Goal: Task Accomplishment & Management: Complete application form

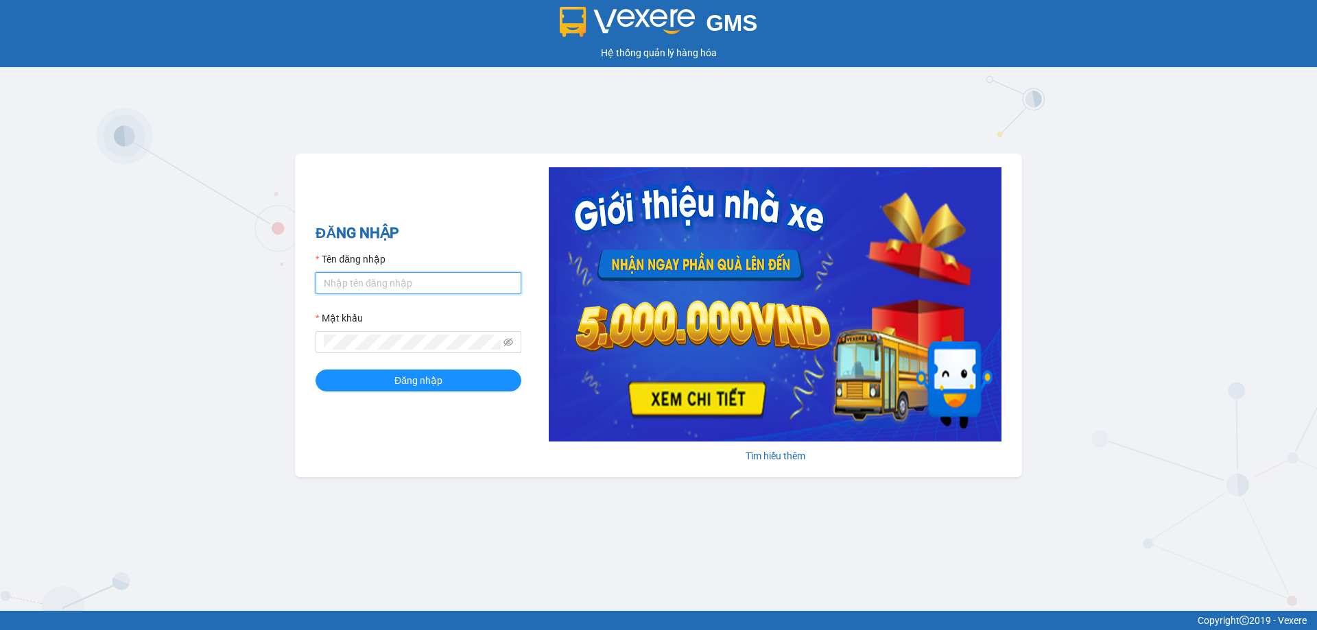
click at [446, 286] on input "Tên đăng nhập" at bounding box center [418, 283] width 206 height 22
type input "diepcd.ct"
click at [315, 370] on button "Đăng nhập" at bounding box center [418, 381] width 206 height 22
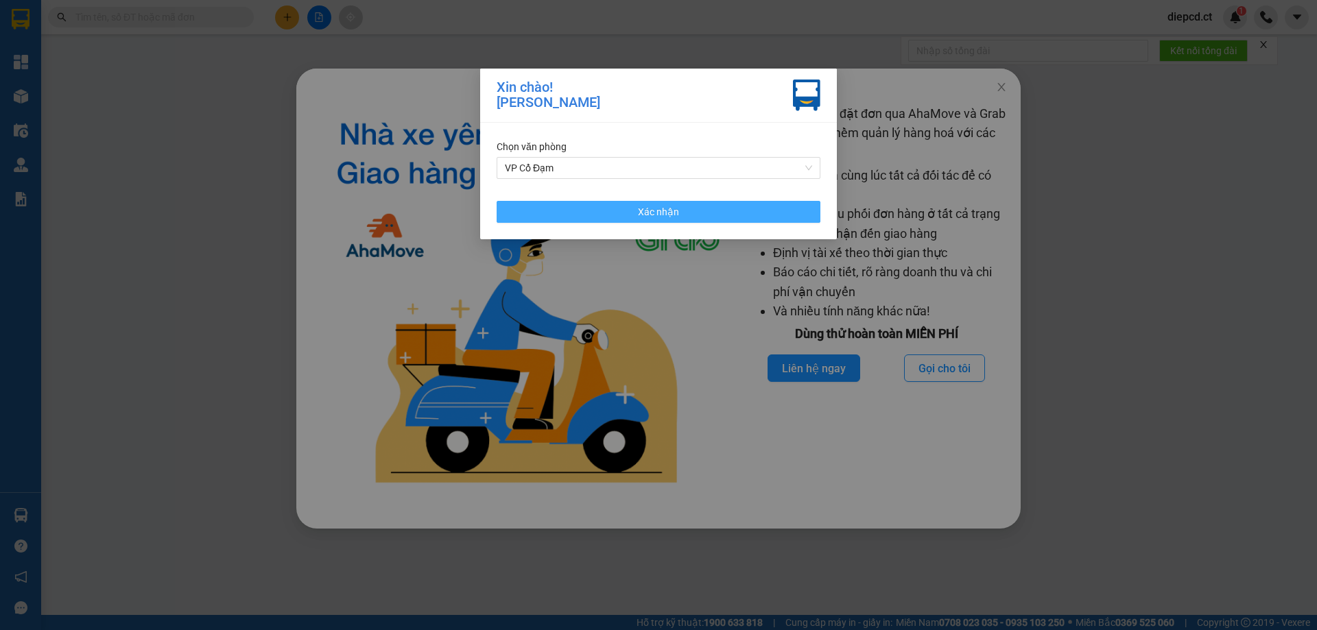
click at [676, 215] on span "Xác nhận" at bounding box center [658, 211] width 41 height 15
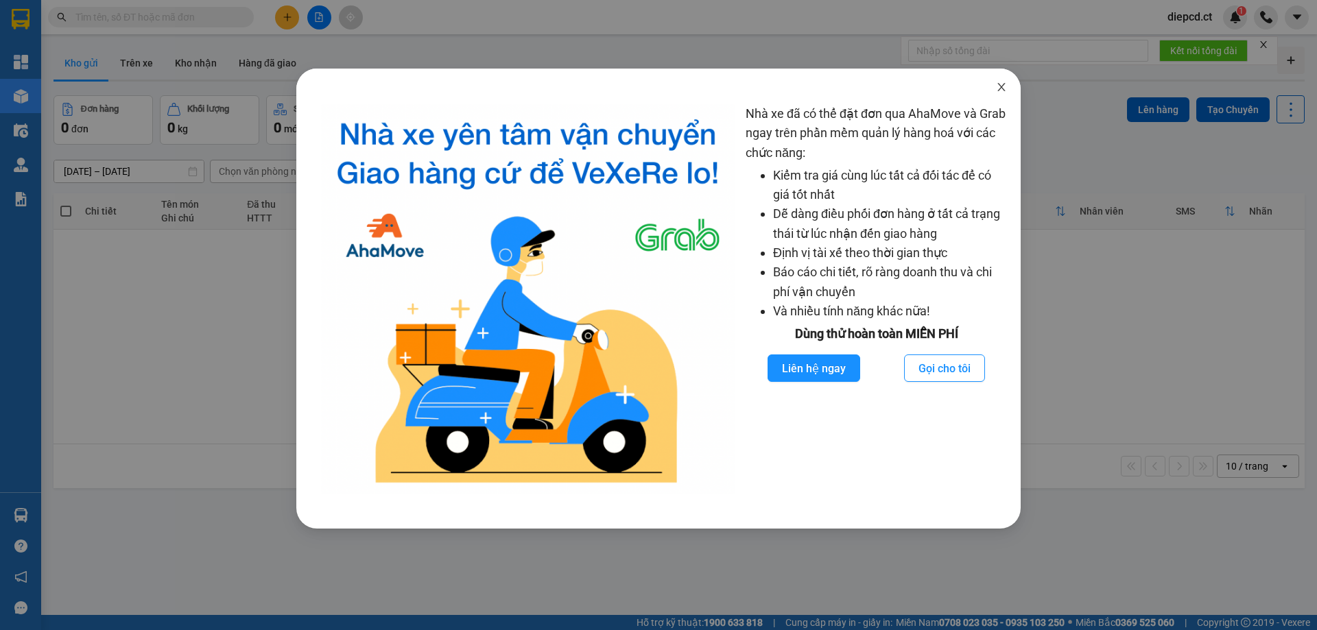
click at [1001, 86] on icon "close" at bounding box center [1001, 87] width 11 height 11
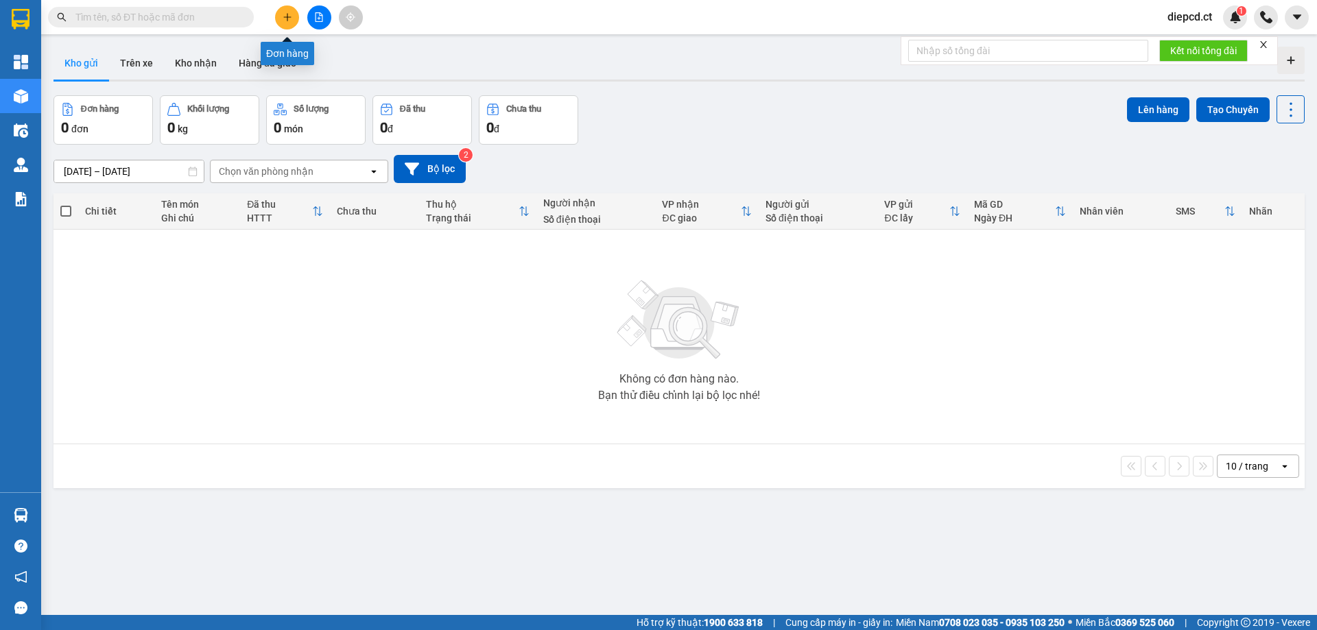
click at [291, 21] on icon "plus" at bounding box center [288, 17] width 10 height 10
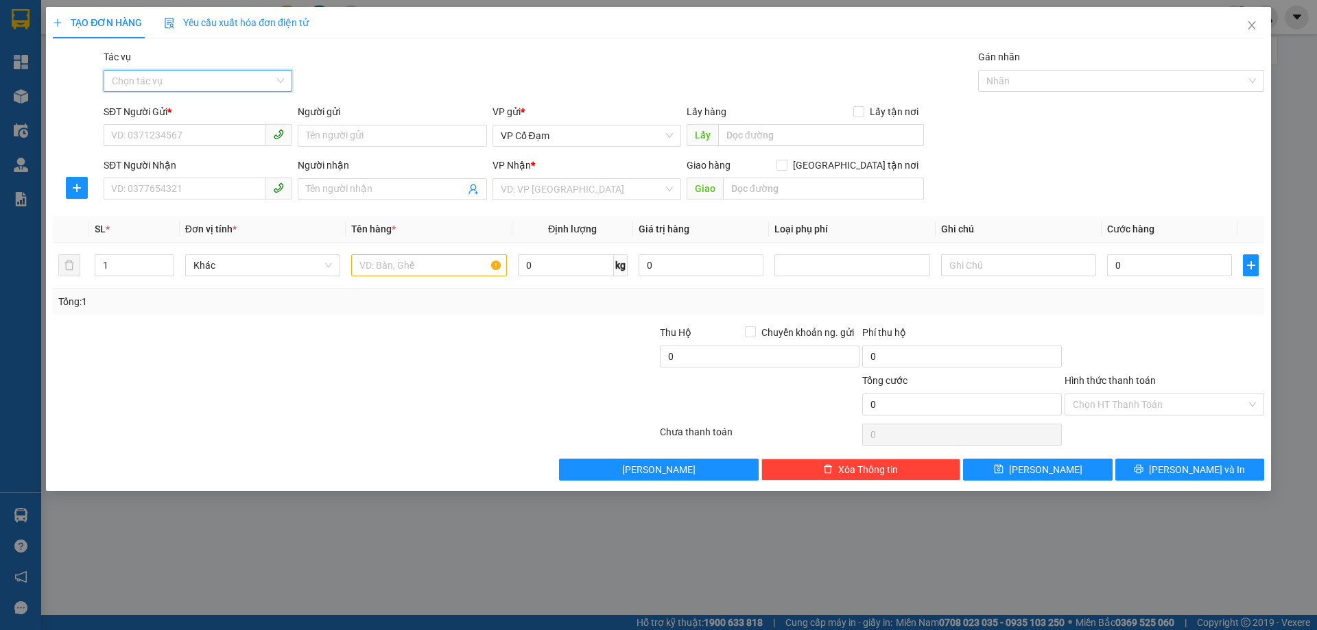
click at [145, 77] on input "Tác vụ" at bounding box center [193, 81] width 163 height 21
click at [146, 110] on div "Nhập hàng lên xe" at bounding box center [198, 108] width 172 height 15
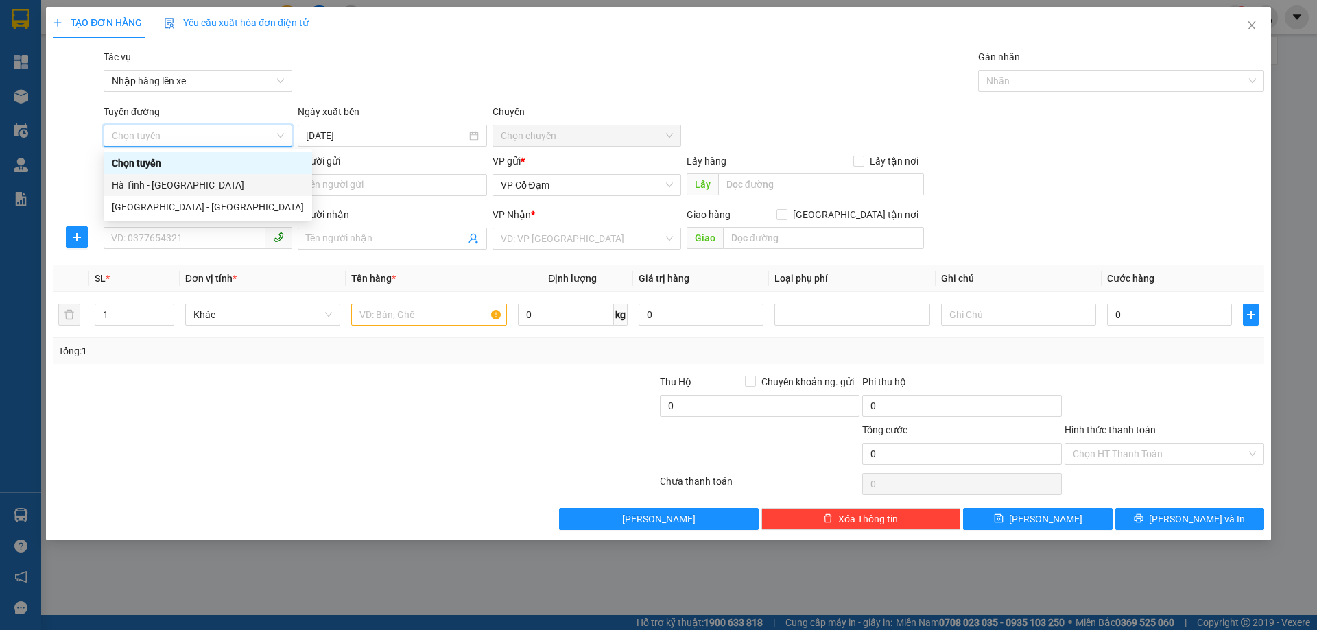
click at [178, 187] on div "Hà Tĩnh - [GEOGRAPHIC_DATA]" at bounding box center [208, 185] width 192 height 15
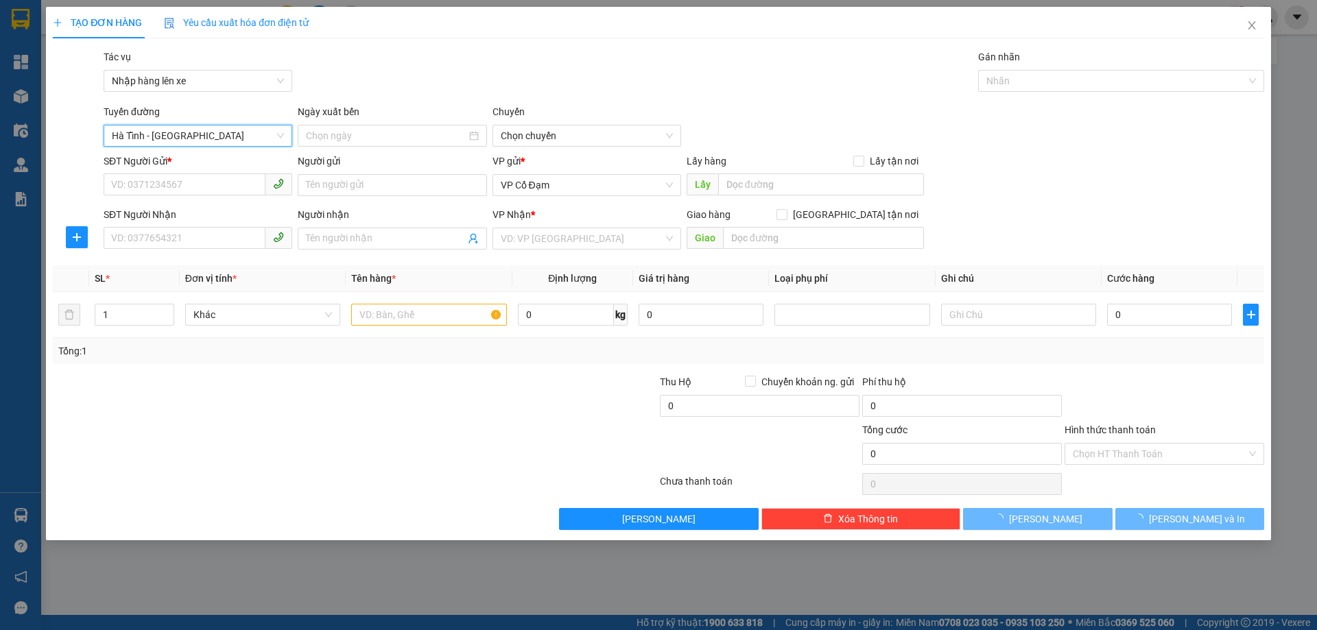
type input "[DATE]"
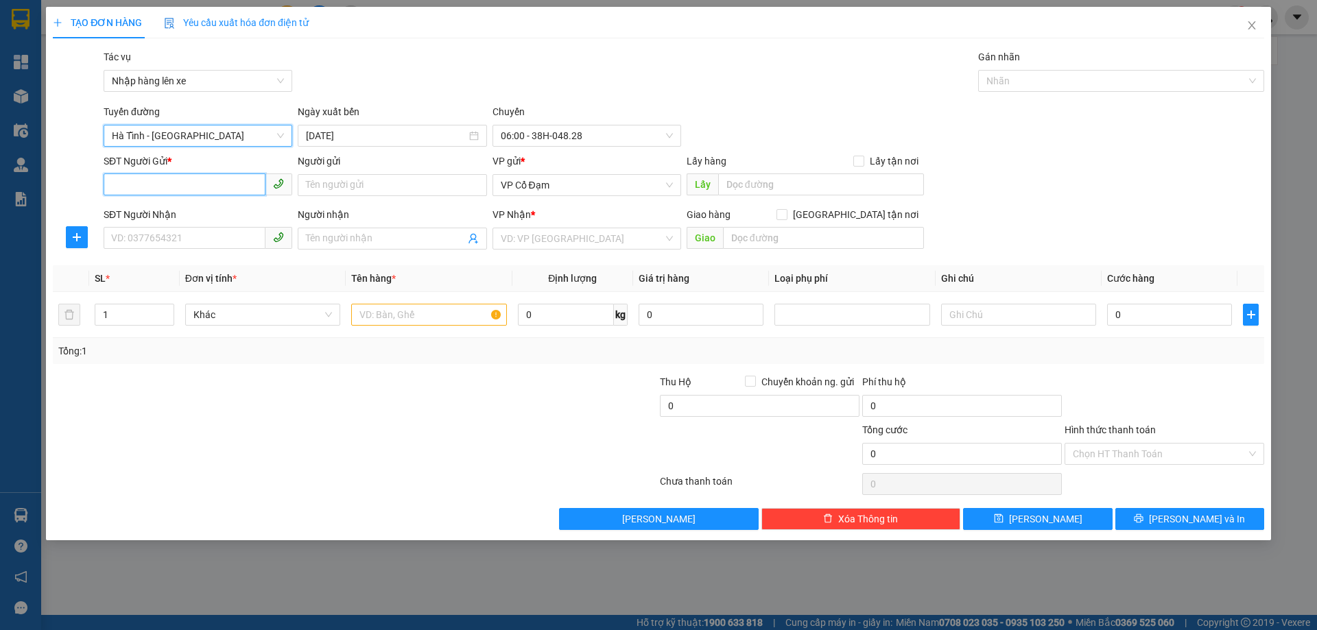
click at [198, 179] on input "SĐT Người Gửi *" at bounding box center [185, 185] width 162 height 22
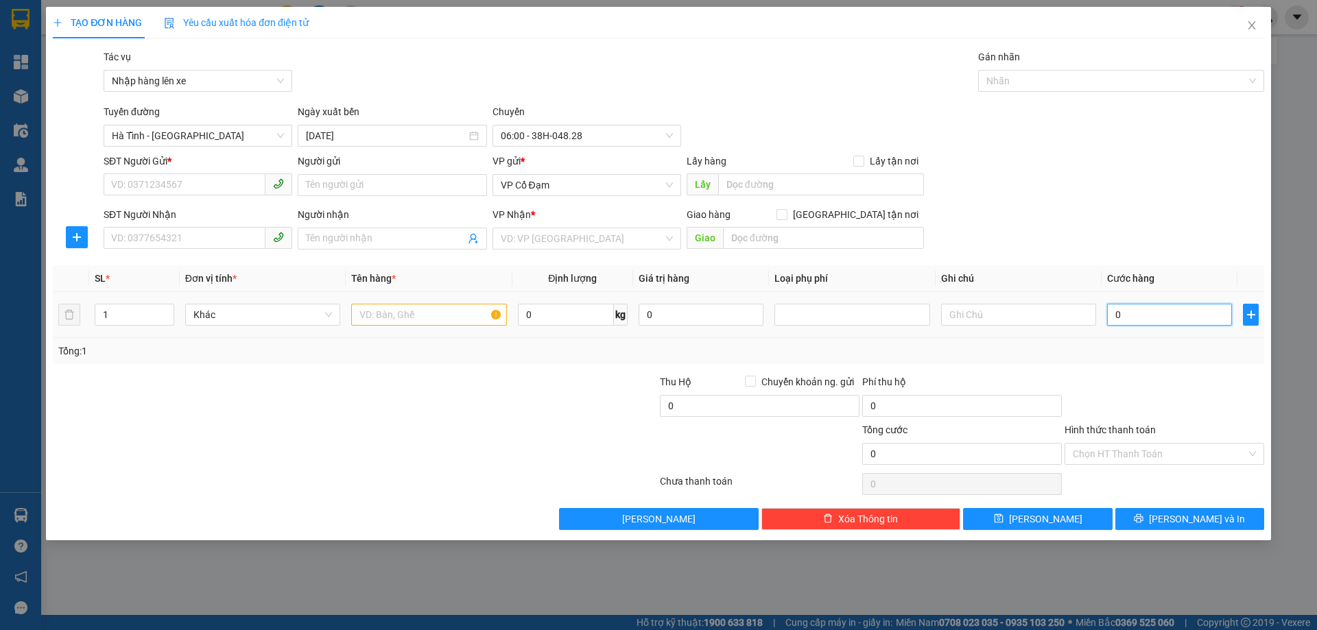
click at [1163, 320] on input "0" at bounding box center [1169, 315] width 125 height 22
type input "1"
type input "10"
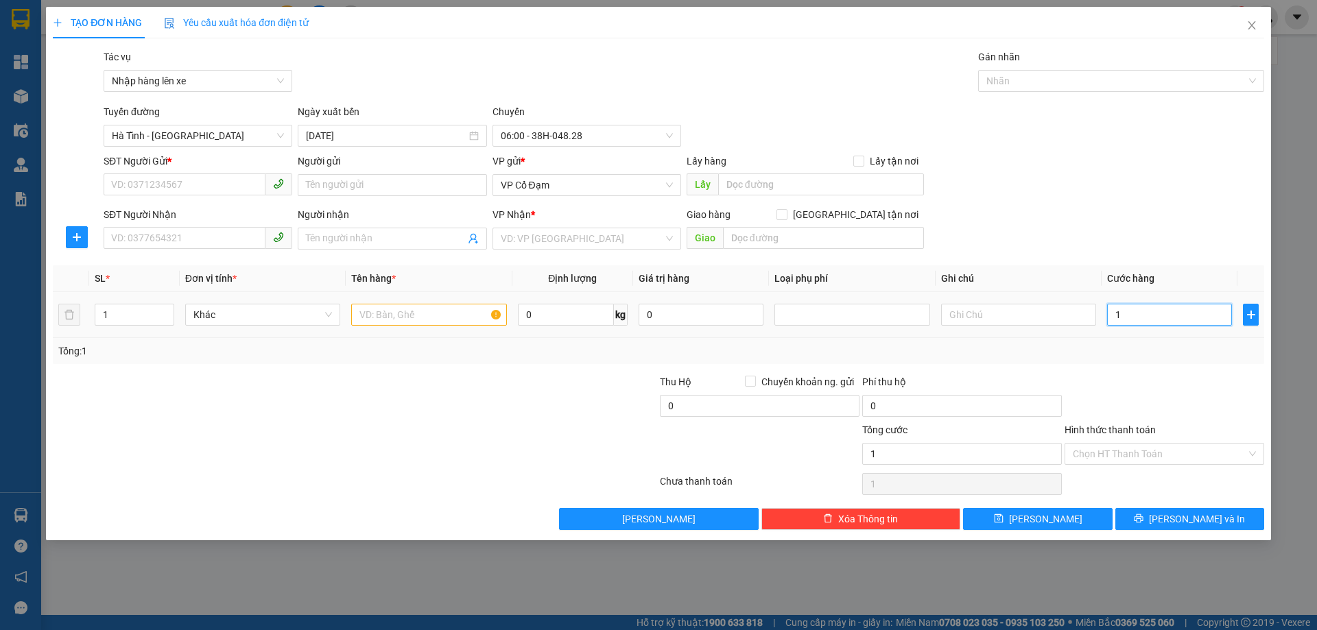
type input "10"
type input "100"
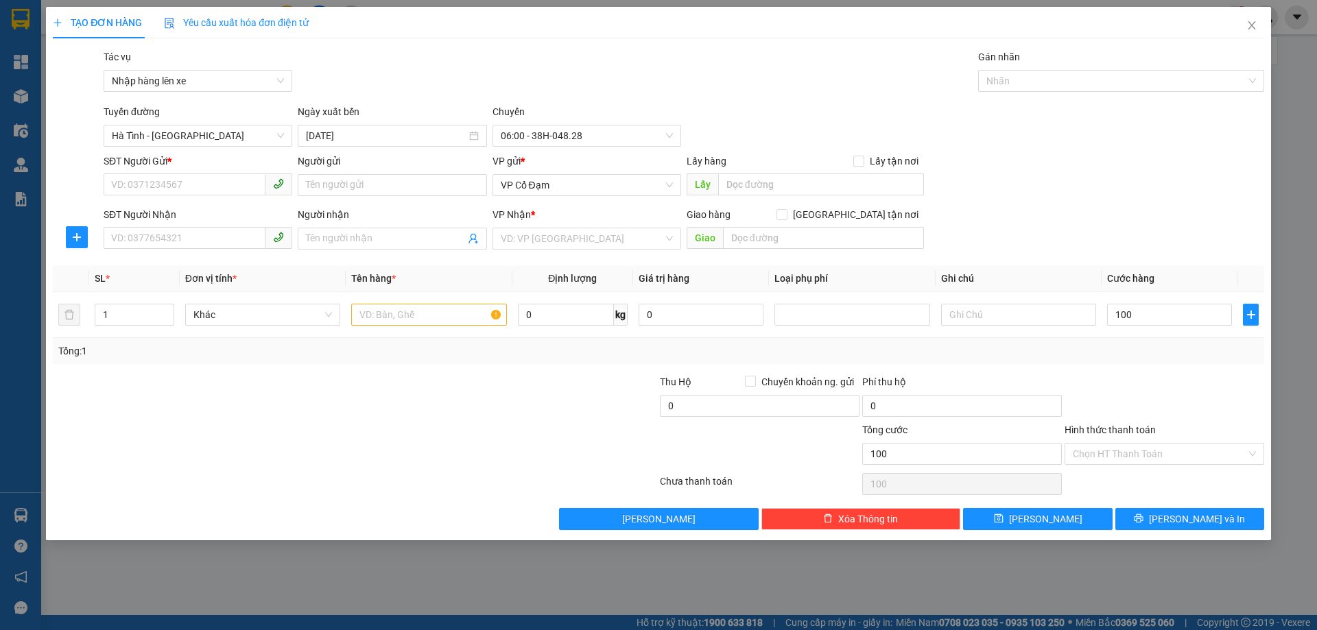
type input "100.000"
click at [1156, 366] on div "Transit Pickup Surcharge Ids Transit Deliver Surcharge Ids Transit Deliver Surc…" at bounding box center [658, 289] width 1211 height 481
click at [1134, 447] on input "Hình thức thanh toán" at bounding box center [1160, 454] width 174 height 21
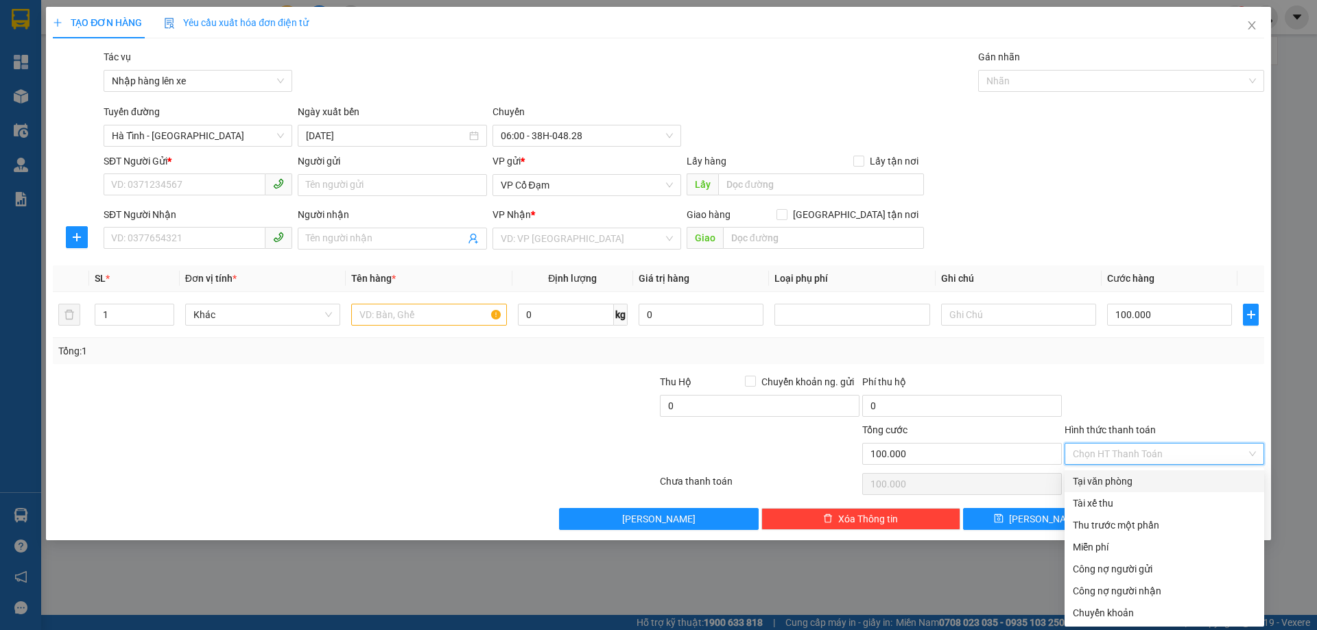
click at [1119, 477] on div "Tại văn phòng" at bounding box center [1164, 481] width 183 height 15
type input "0"
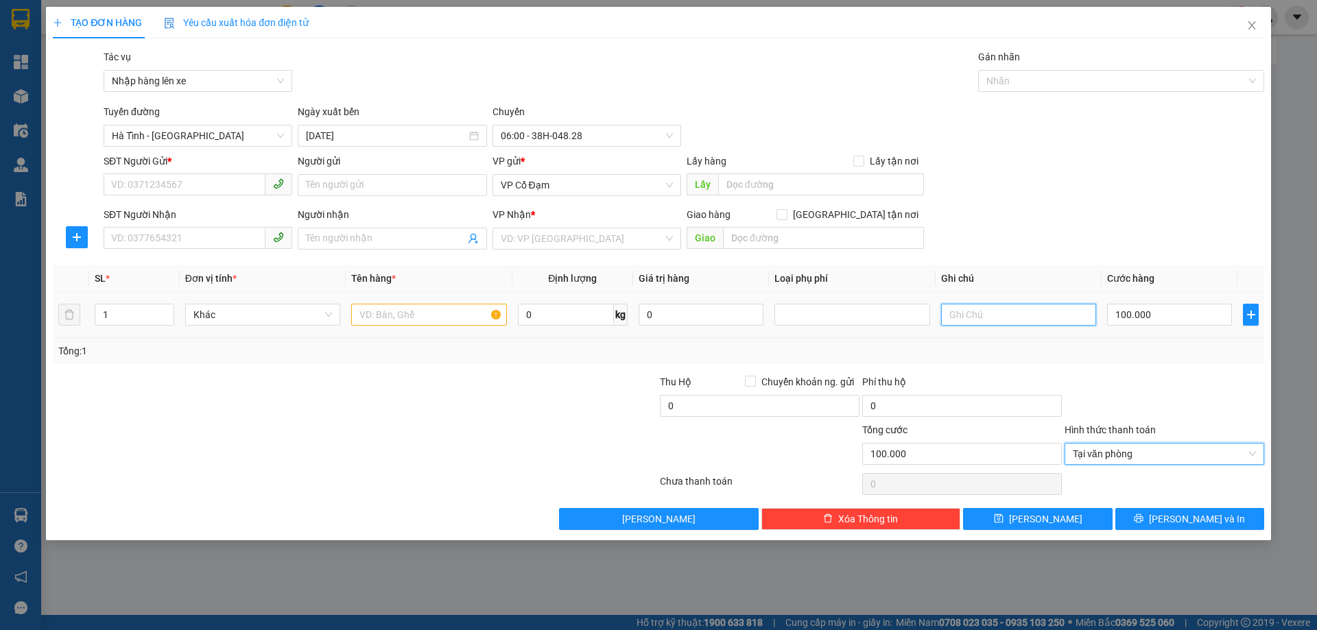
click at [966, 318] on input "text" at bounding box center [1018, 315] width 155 height 22
type input "D"
type input "ĐÃ THU 50K CƯỚC TẬN NƠI"
click at [160, 184] on input "SĐT Người Gửi *" at bounding box center [185, 185] width 162 height 22
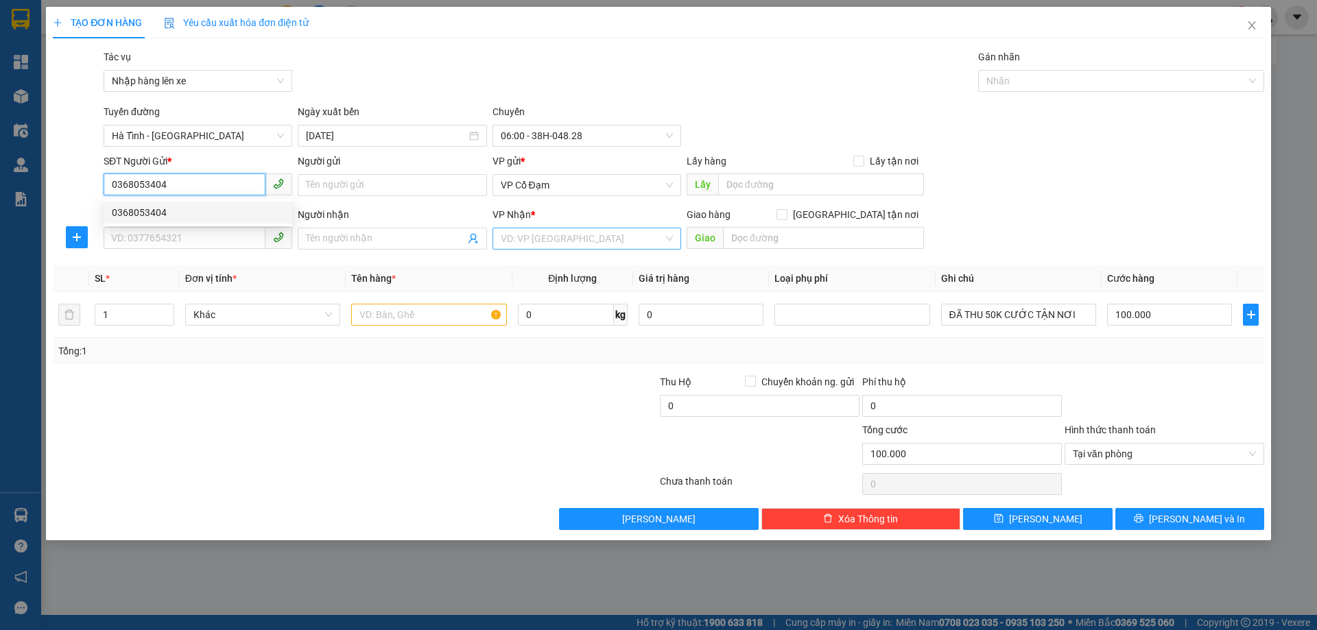
type input "0368053404"
click at [538, 237] on input "search" at bounding box center [582, 238] width 163 height 21
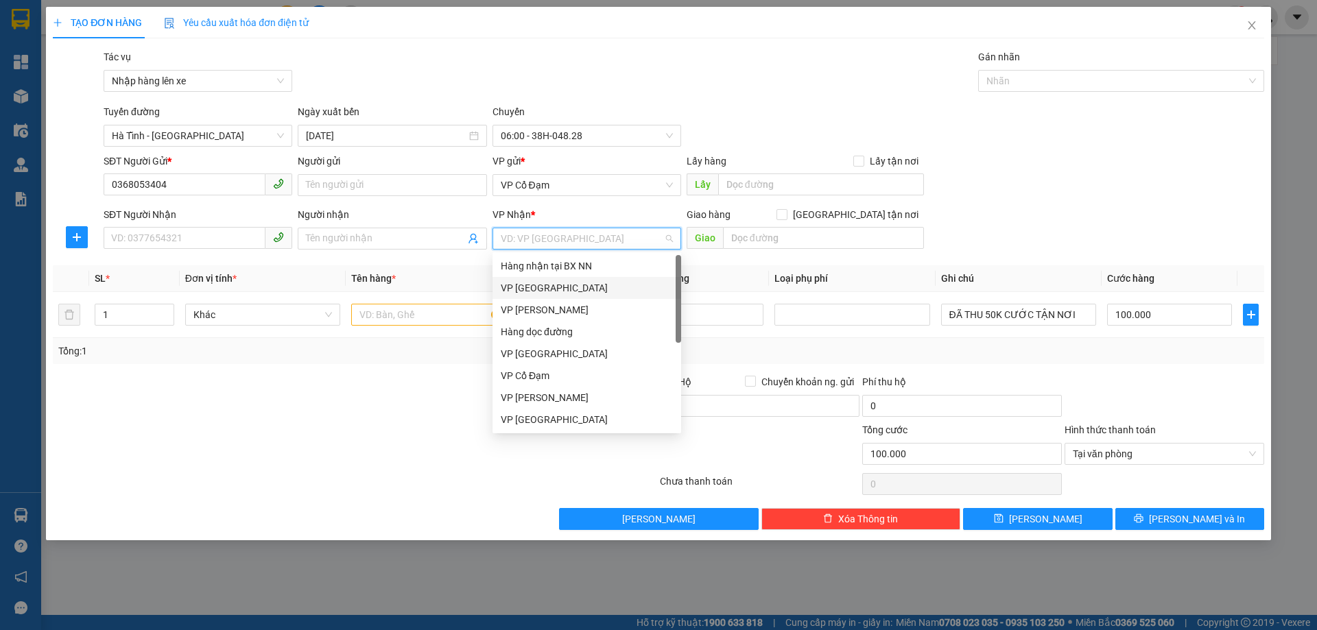
click at [555, 287] on div "VP [GEOGRAPHIC_DATA]" at bounding box center [587, 288] width 172 height 15
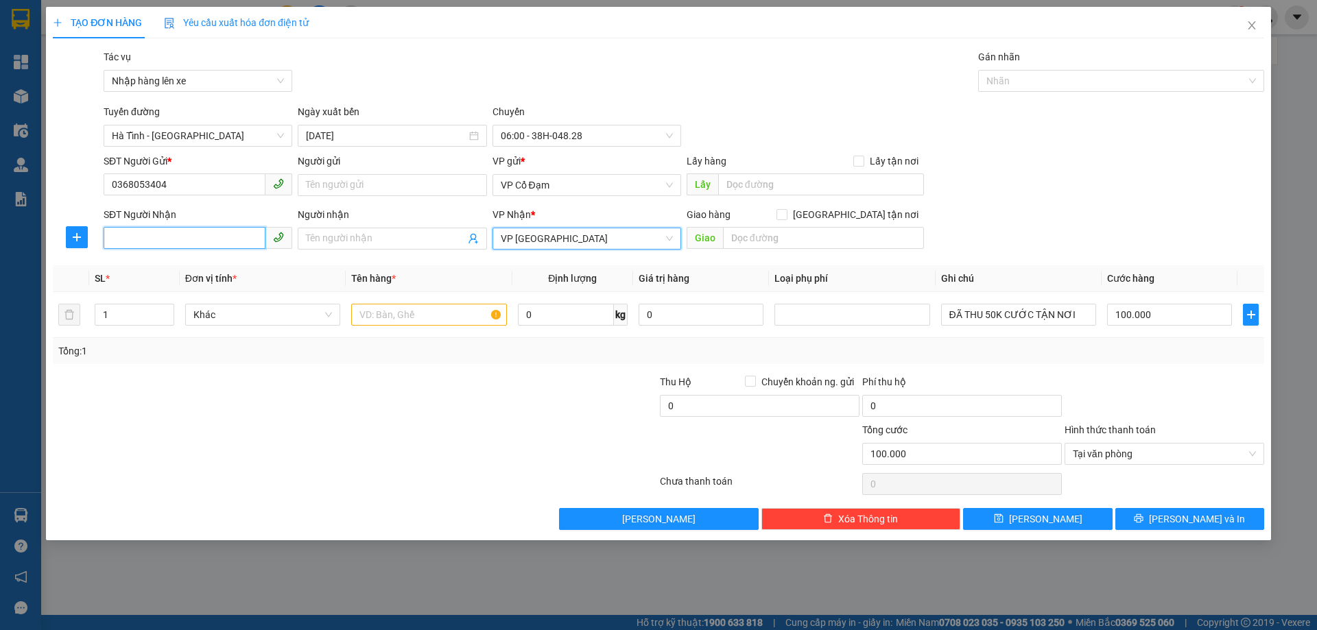
click at [174, 235] on input "SĐT Người Nhận" at bounding box center [185, 238] width 162 height 22
type input "0963500967"
click at [392, 322] on input "text" at bounding box center [428, 315] width 155 height 22
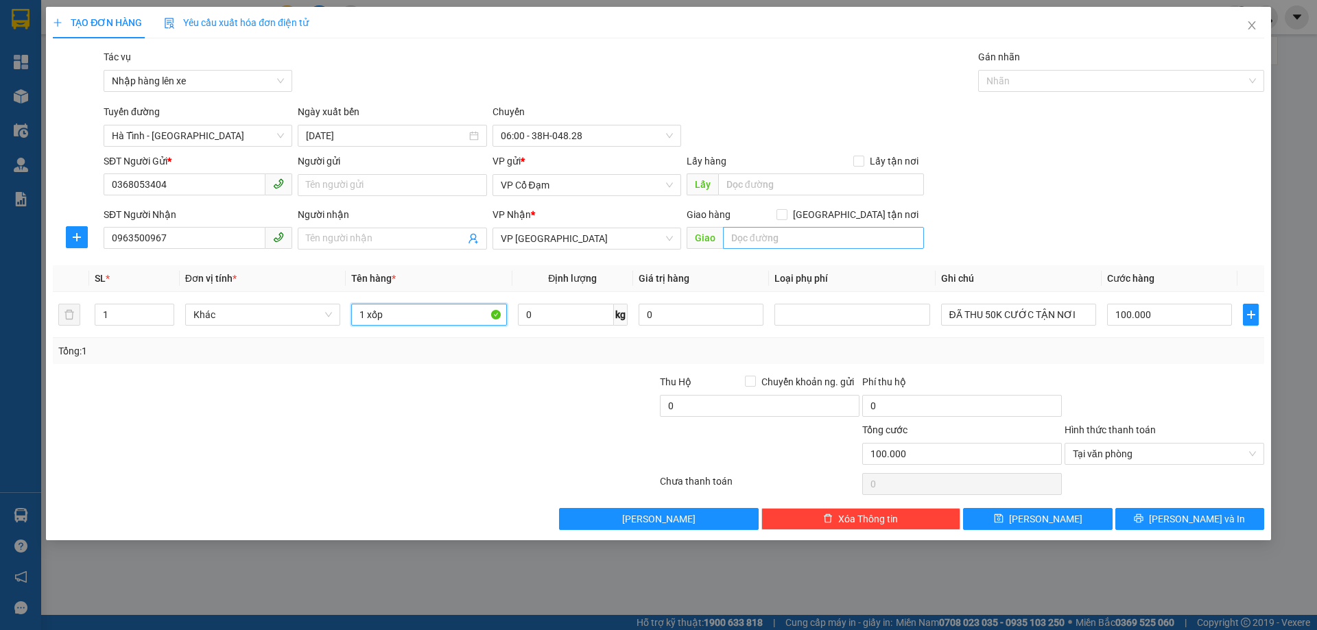
type input "1 xốp"
click at [746, 240] on input "text" at bounding box center [823, 238] width 201 height 22
type input "b"
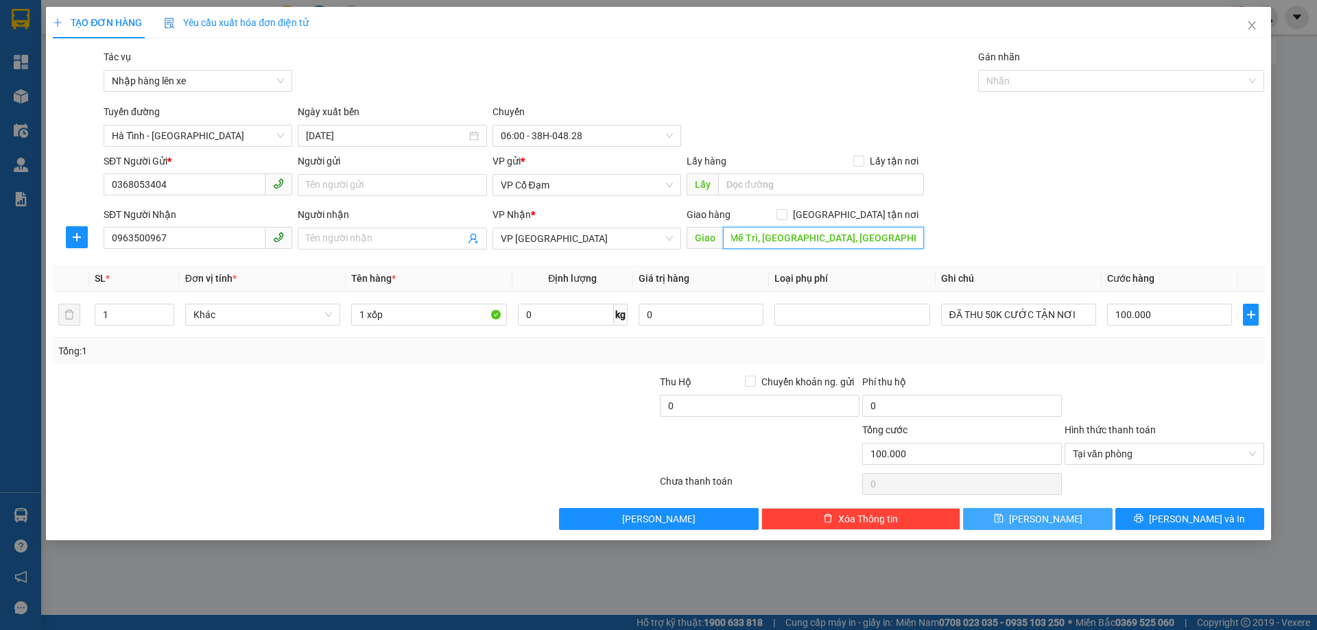
type input "BOOKSHIP: Số 99, Mễ Trì, [GEOGRAPHIC_DATA], [GEOGRAPHIC_DATA]"
click at [1039, 519] on span "[PERSON_NAME]" at bounding box center [1045, 519] width 73 height 15
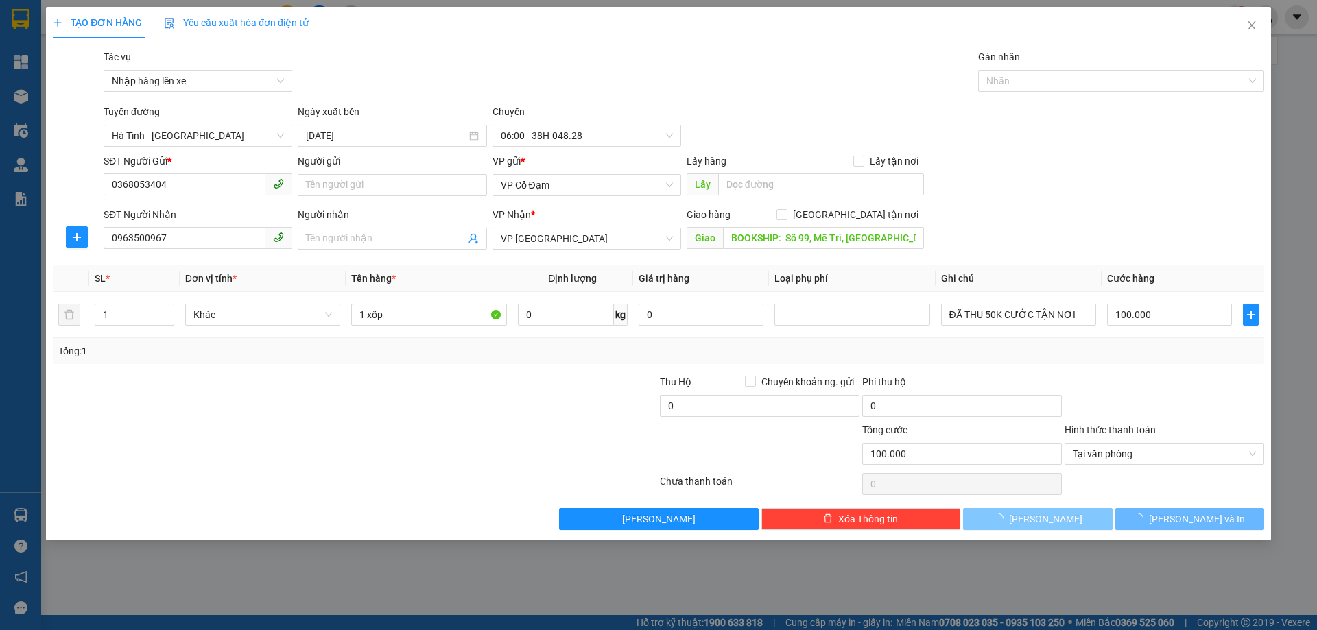
type input "0"
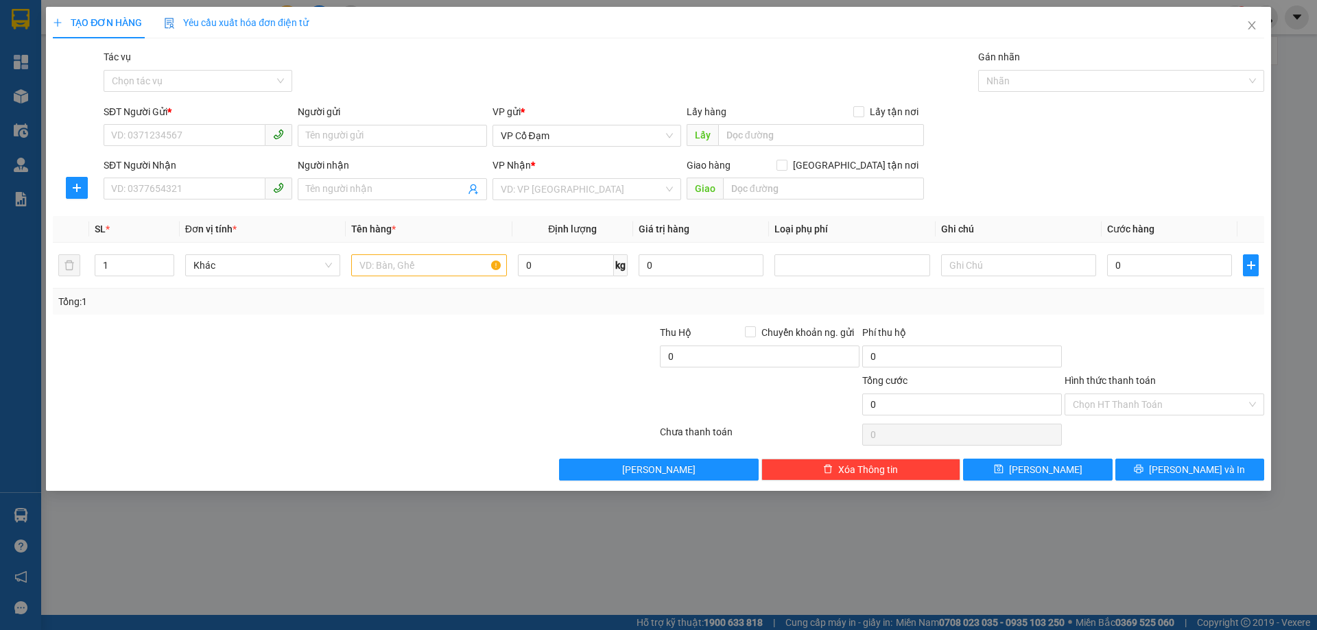
click at [805, 597] on div "TẠO ĐƠN HÀNG Yêu cầu xuất hóa đơn điện tử Transit Pickup Surcharge Ids Transit …" at bounding box center [658, 315] width 1317 height 630
click at [1256, 27] on icon "close" at bounding box center [1251, 25] width 11 height 11
click at [1256, 27] on div at bounding box center [1266, 17] width 24 height 24
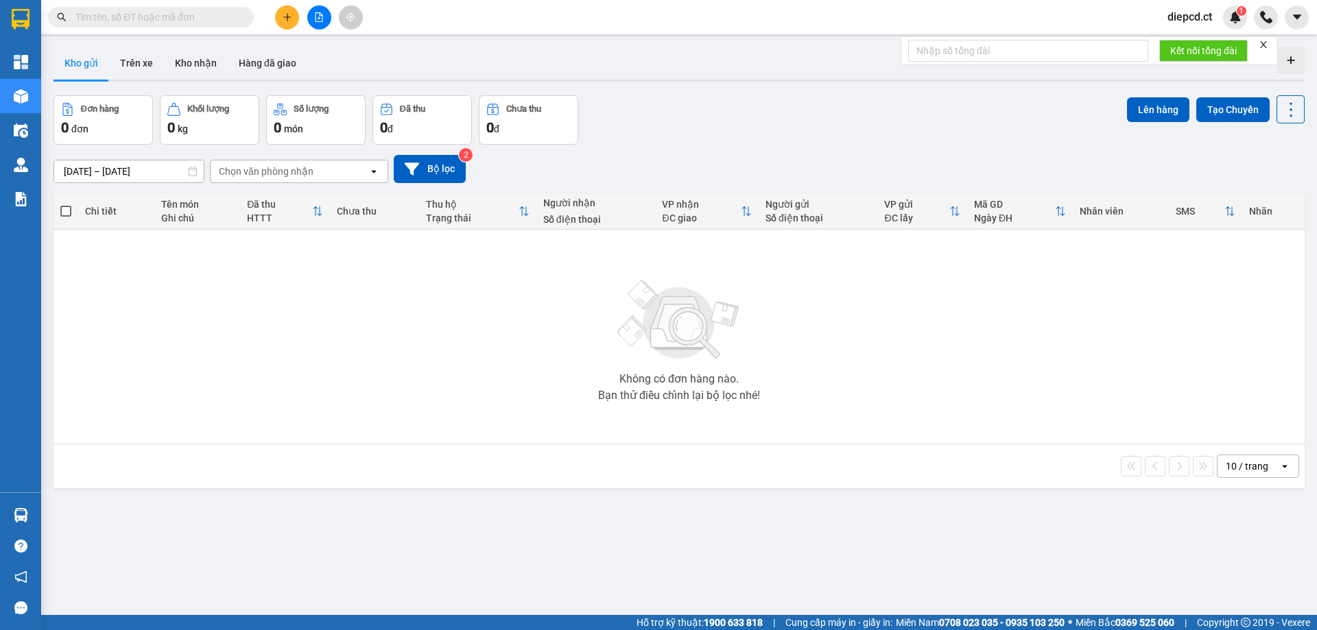
click at [91, 19] on input "text" at bounding box center [156, 17] width 162 height 15
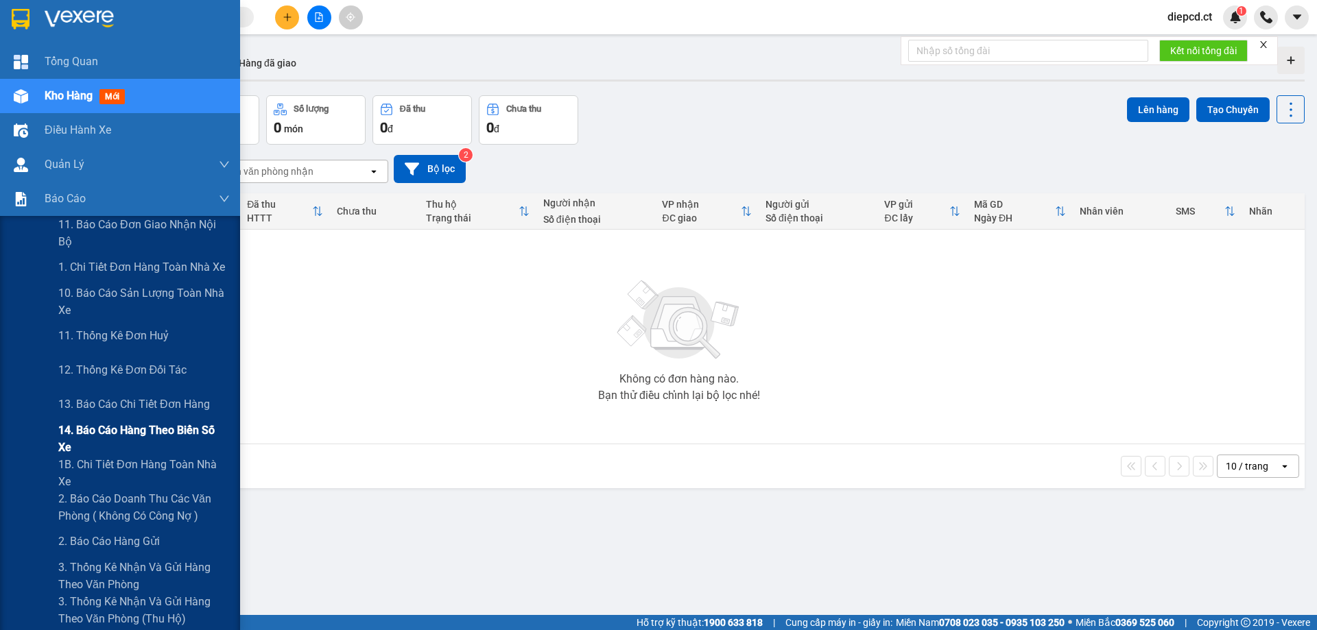
click at [84, 438] on span "14. Báo cáo hàng theo biển số xe" at bounding box center [143, 439] width 171 height 34
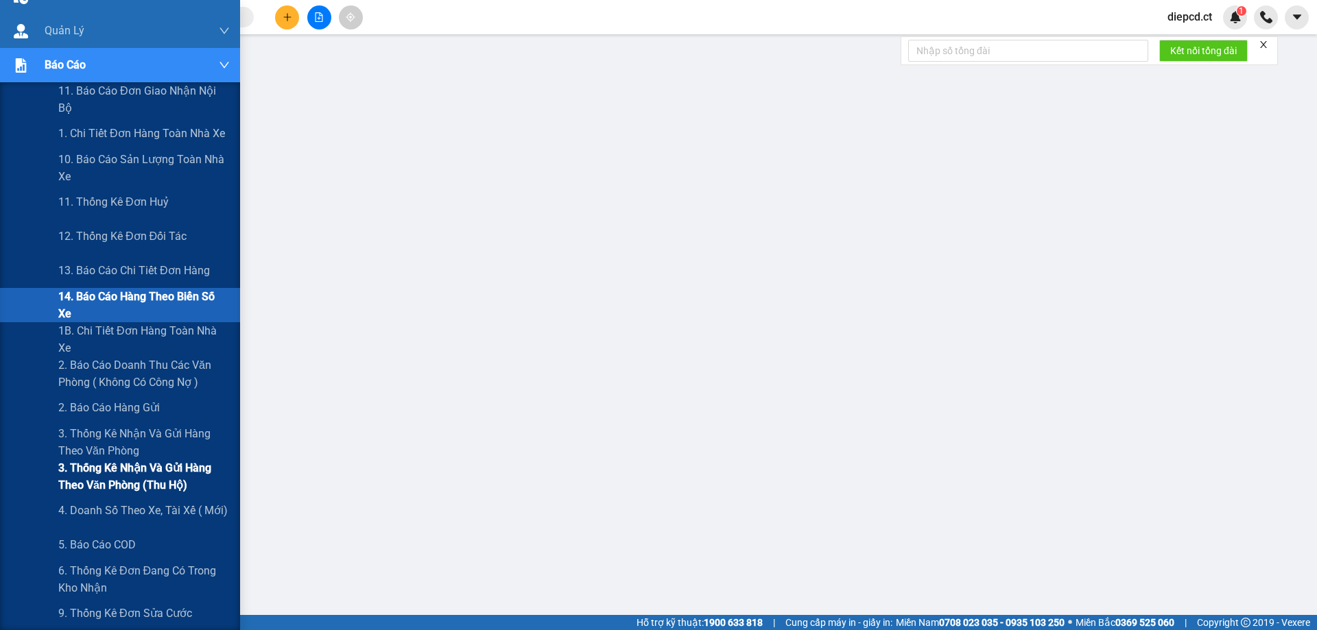
scroll to position [137, 0]
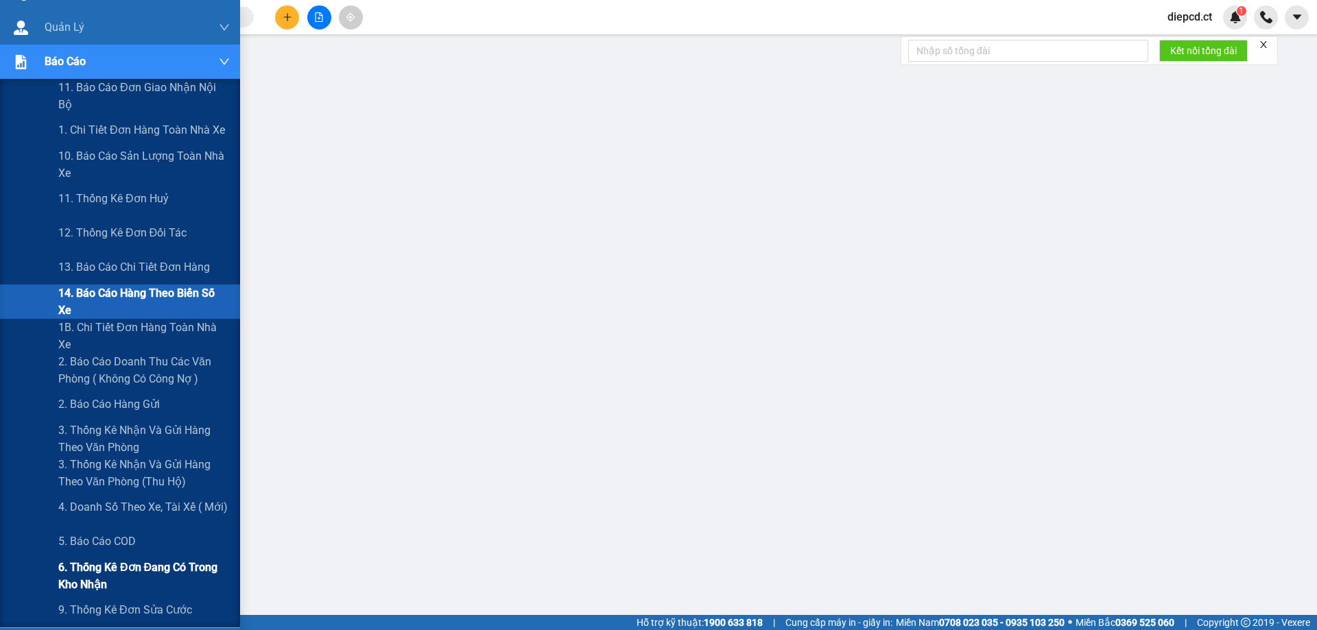
click at [80, 571] on span "6. Thống kê đơn đang có trong kho nhận" at bounding box center [143, 576] width 171 height 34
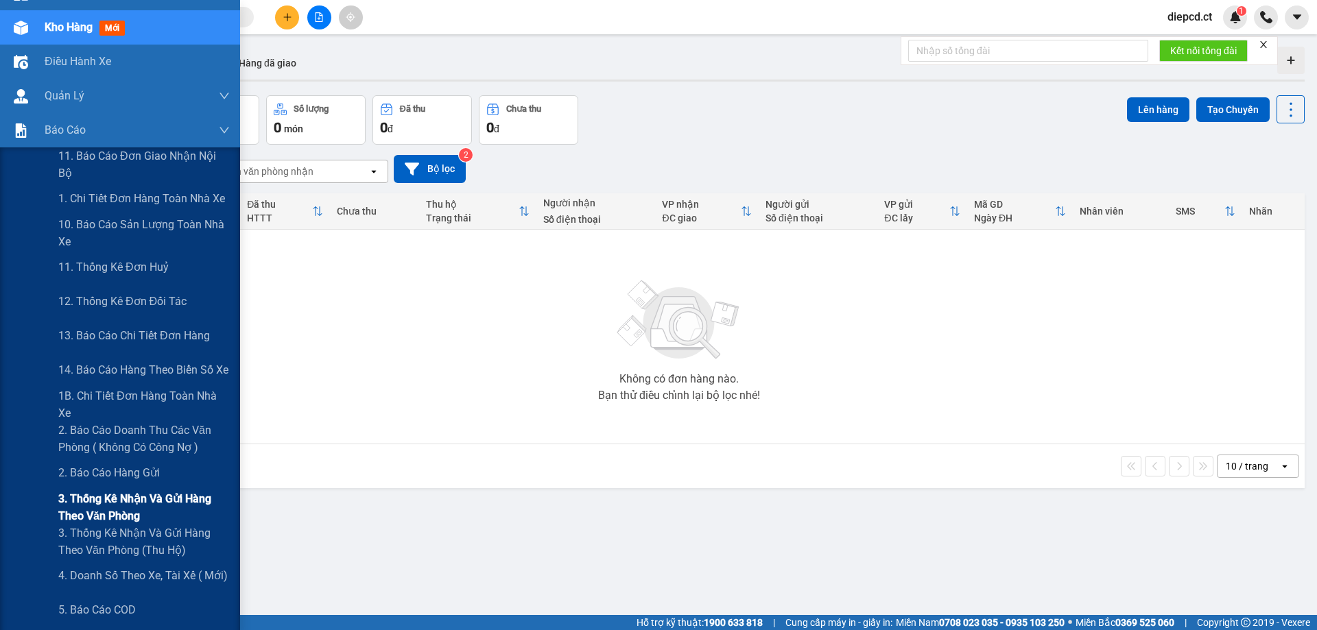
scroll to position [137, 0]
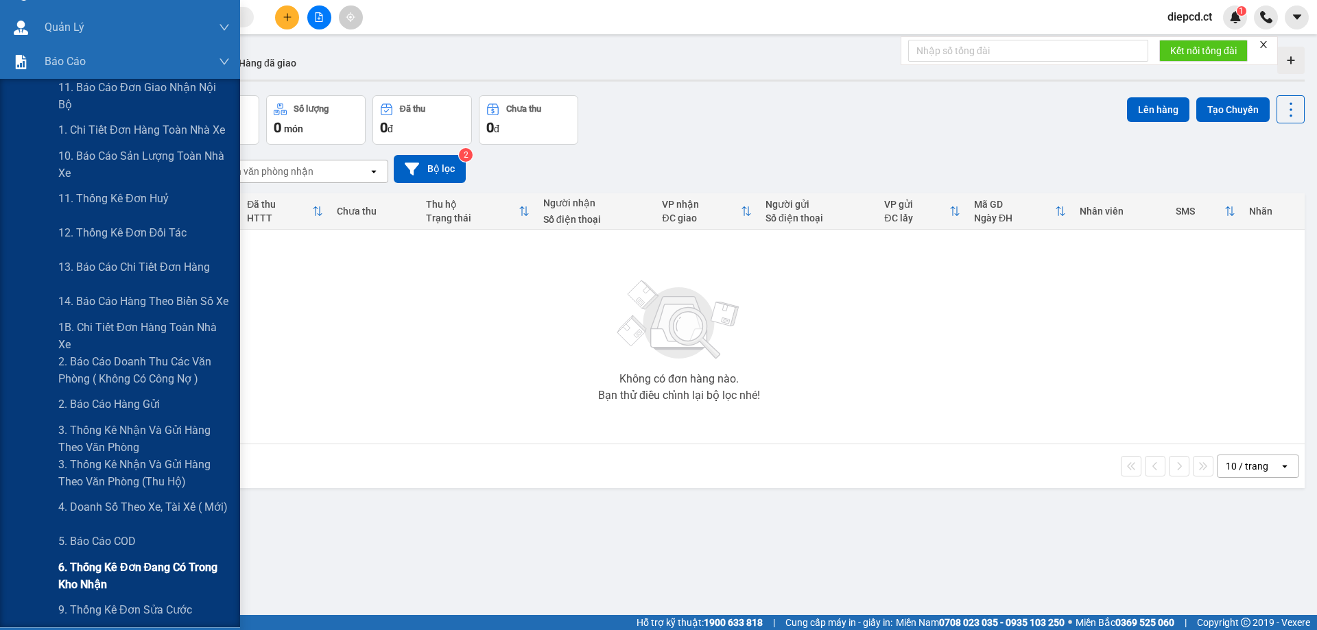
click at [93, 585] on span "6. Thống kê đơn đang có trong kho nhận" at bounding box center [143, 576] width 171 height 34
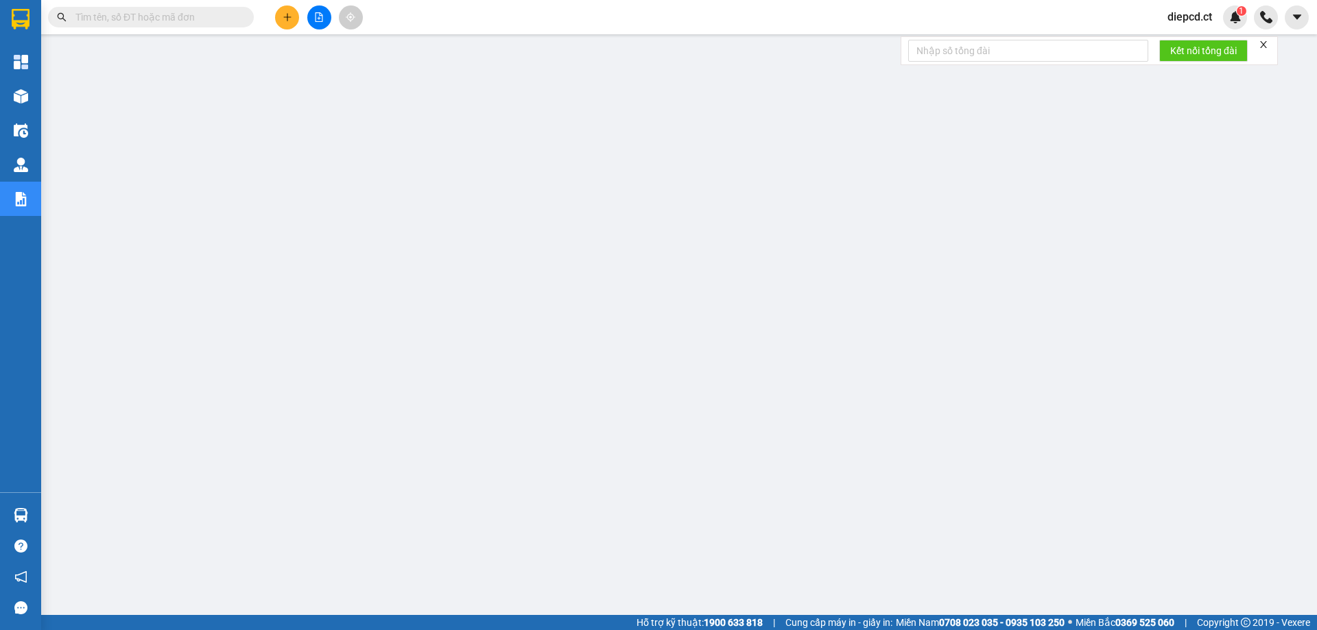
click at [106, 16] on input "text" at bounding box center [156, 17] width 162 height 15
type input "0"
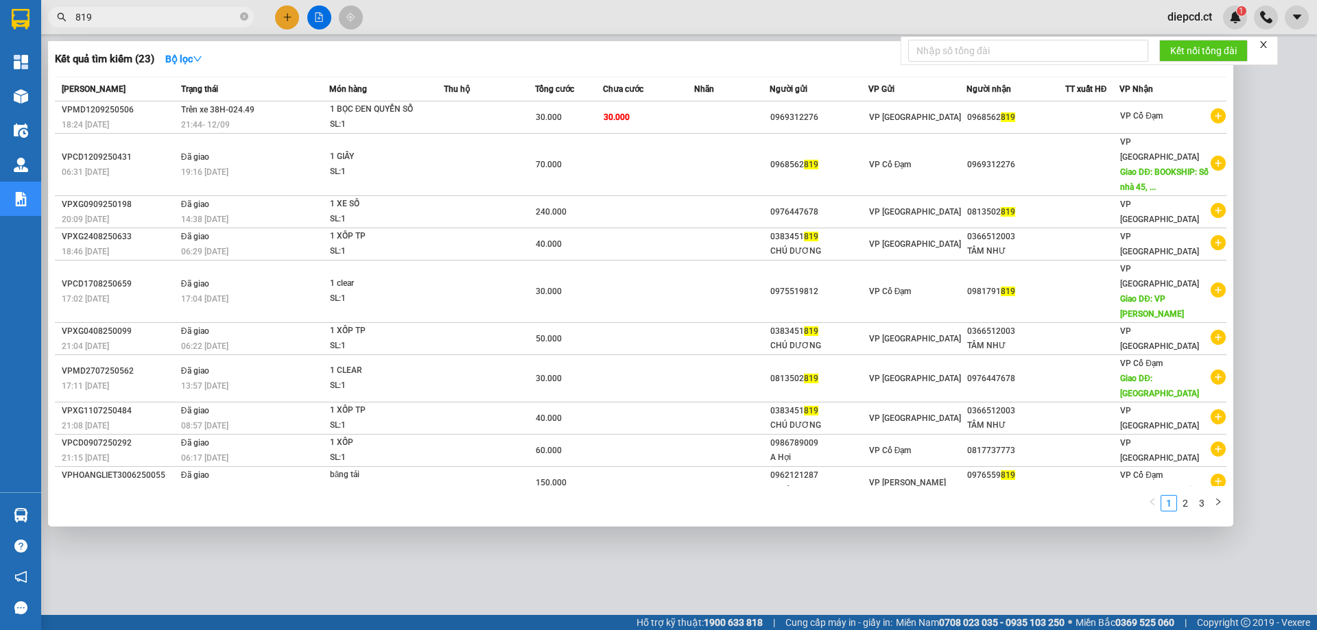
click at [120, 12] on input "819" at bounding box center [156, 17] width 162 height 15
click at [104, 13] on input "819" at bounding box center [156, 17] width 162 height 15
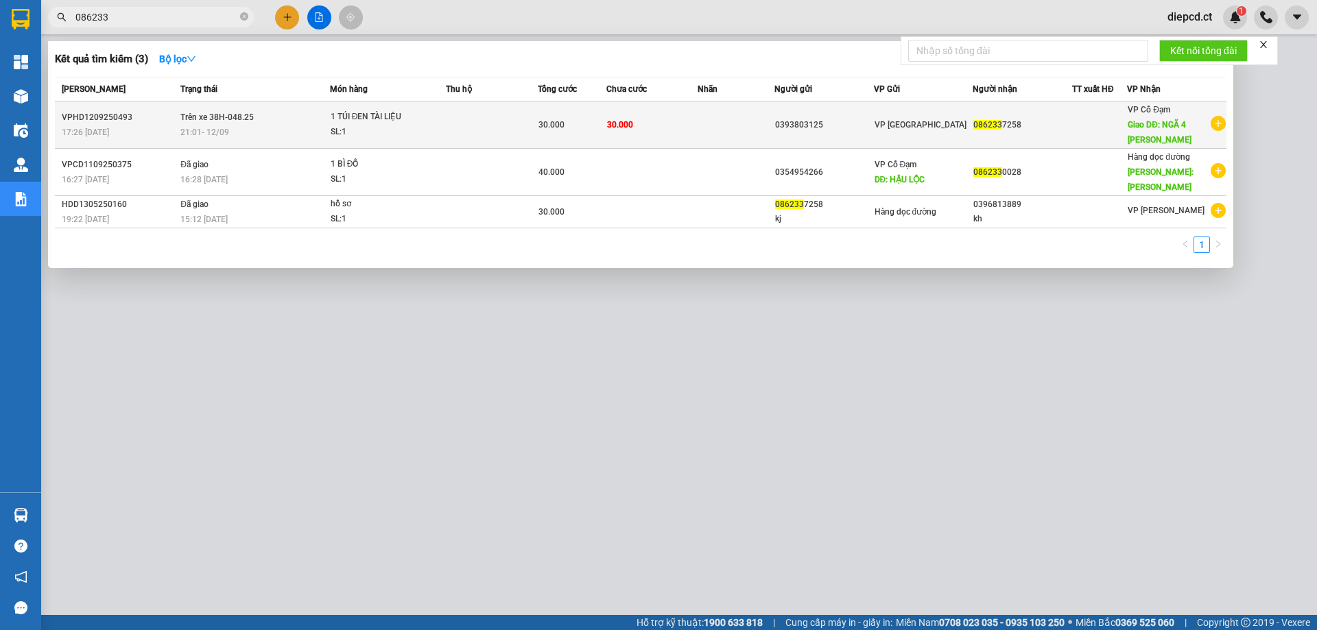
type input "086233"
click at [333, 123] on div "1 TÚI ĐEN TÀI LIỆU" at bounding box center [382, 117] width 103 height 15
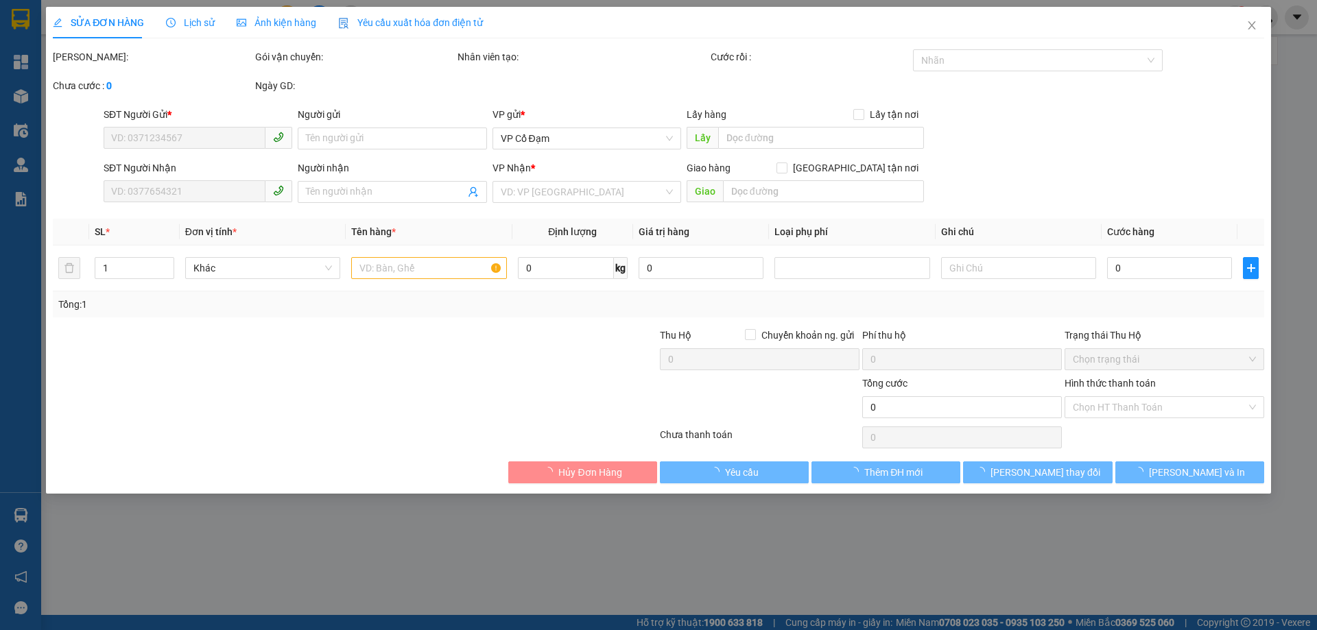
type input "0393803125"
type input "0862337258"
type input "NGÃ 4 XUÂN THÀNH"
type input "30.000"
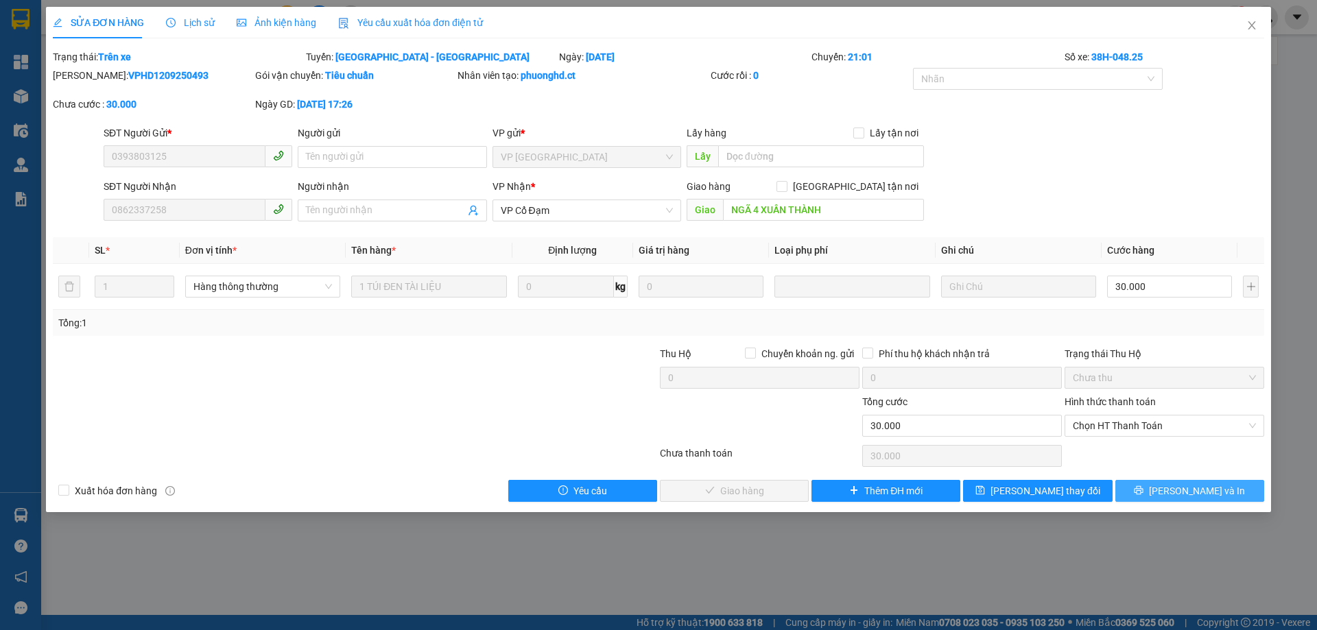
click at [1204, 488] on span "[PERSON_NAME] và In" at bounding box center [1197, 491] width 96 height 15
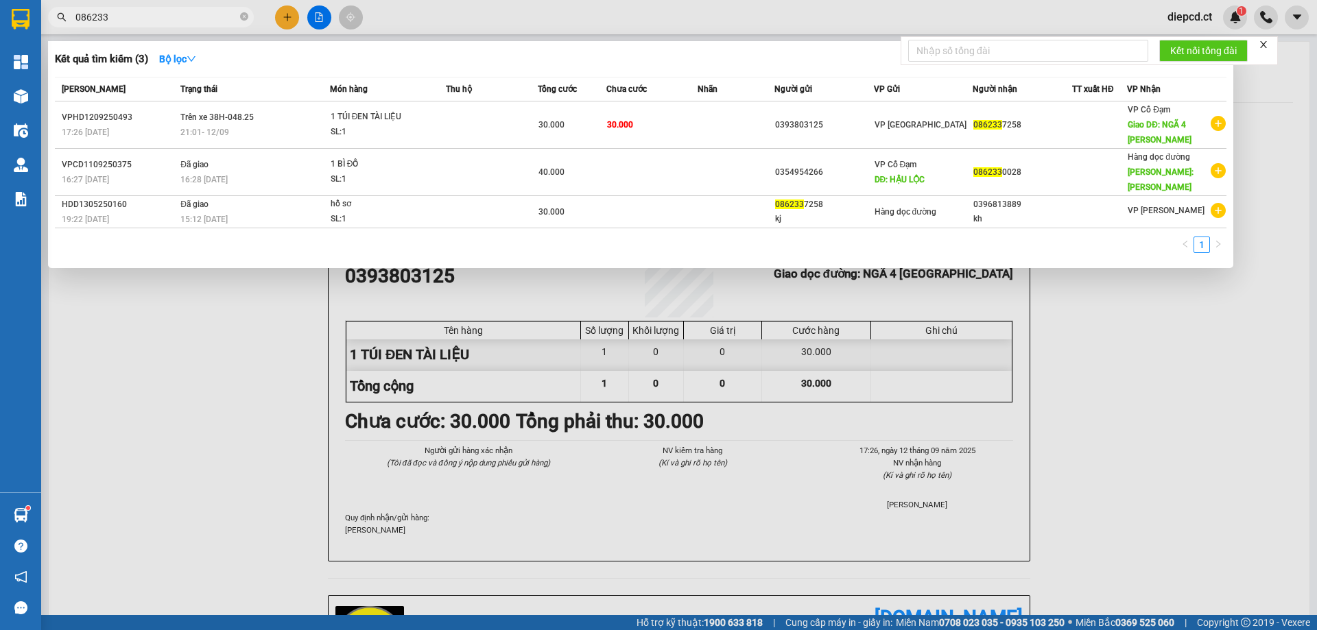
click at [148, 21] on input "086233" at bounding box center [156, 17] width 162 height 15
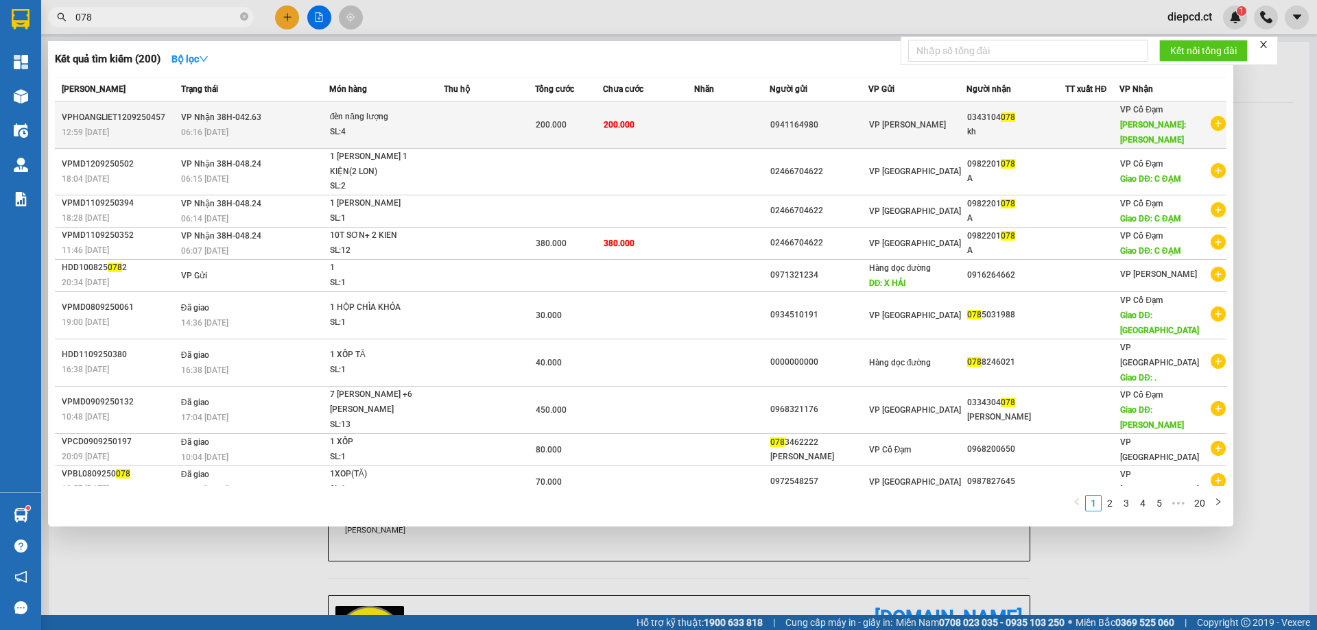
type input "078"
click at [267, 125] on div "06:16 - 13/09" at bounding box center [254, 132] width 147 height 15
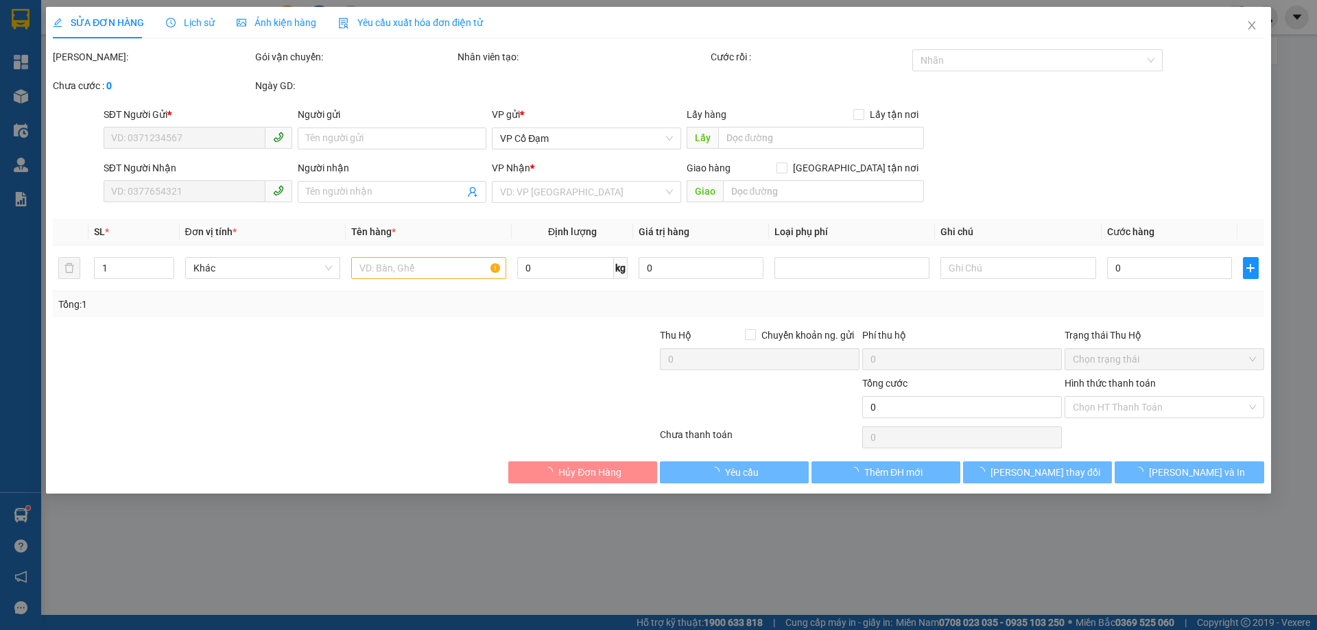
type input "0941164980"
type input "0343104078"
type input "kh"
type input "tùng lộc"
type input "200.000"
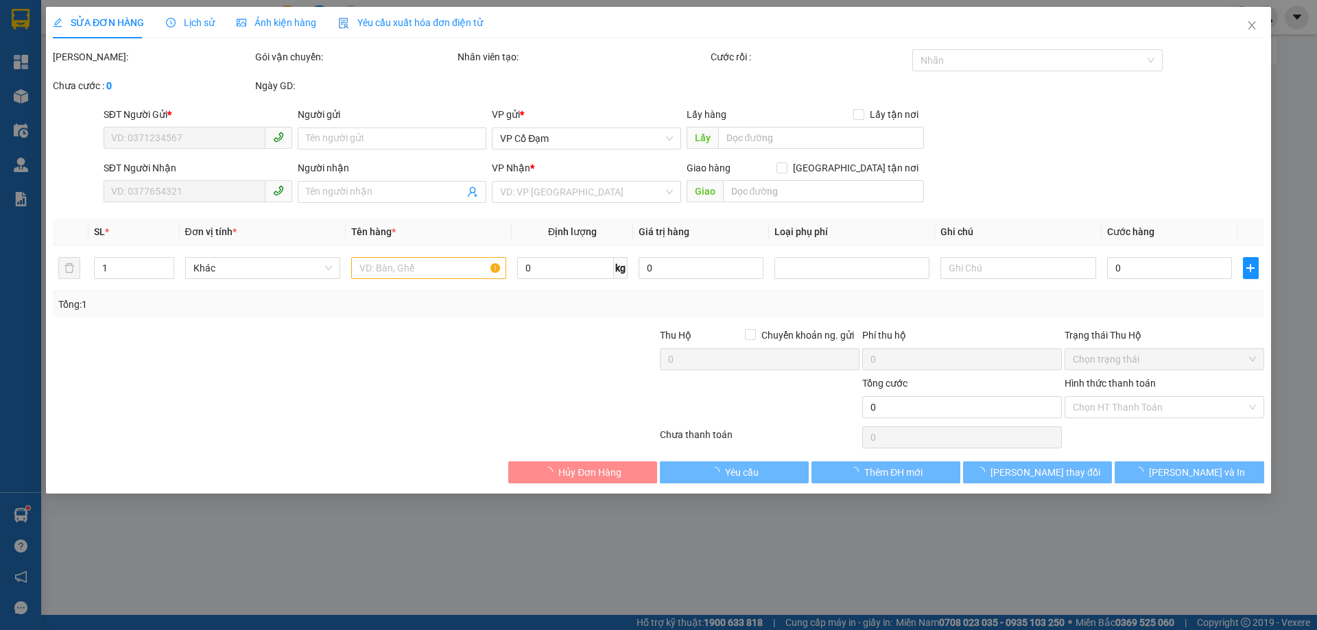
type input "200.000"
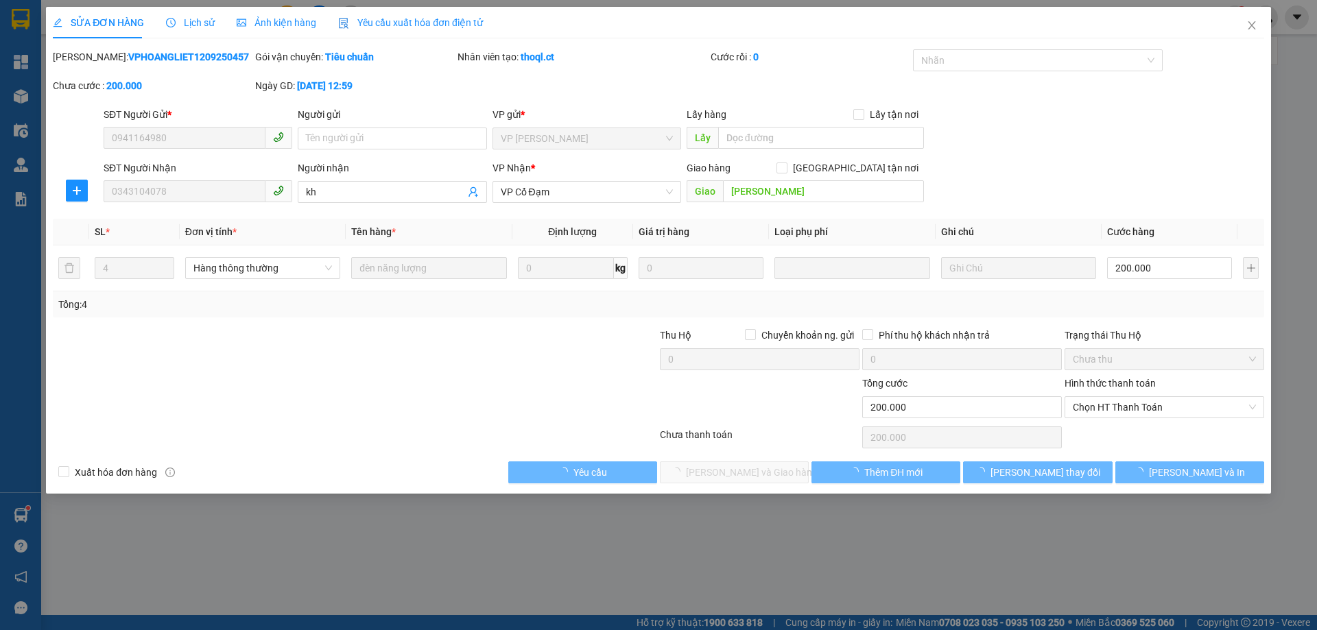
click at [191, 17] on span "Lịch sử" at bounding box center [190, 22] width 49 height 11
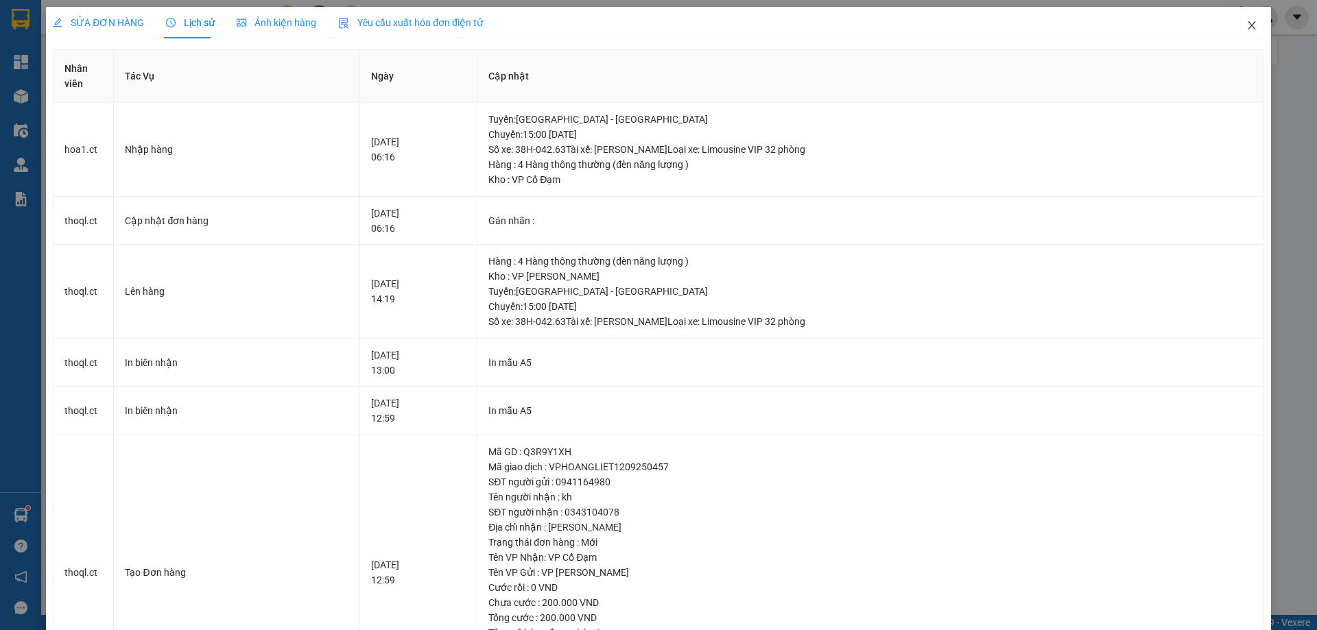
click at [1246, 26] on icon "close" at bounding box center [1251, 25] width 11 height 11
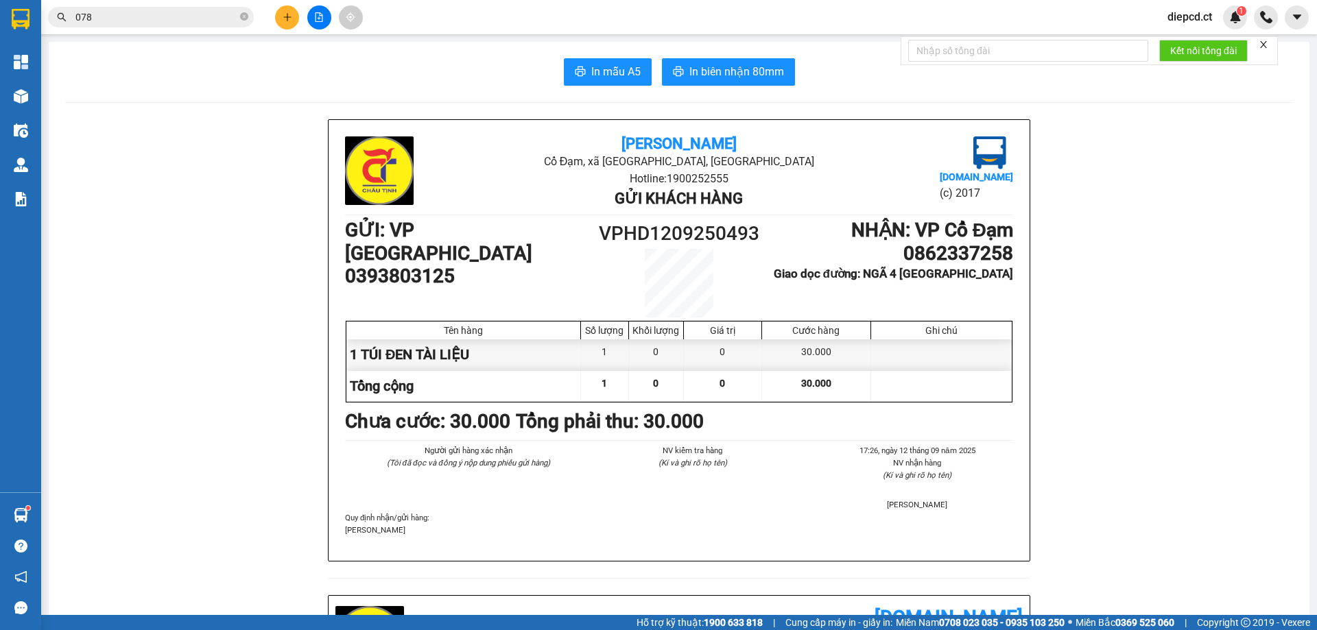
click at [147, 14] on input "078" at bounding box center [156, 17] width 162 height 15
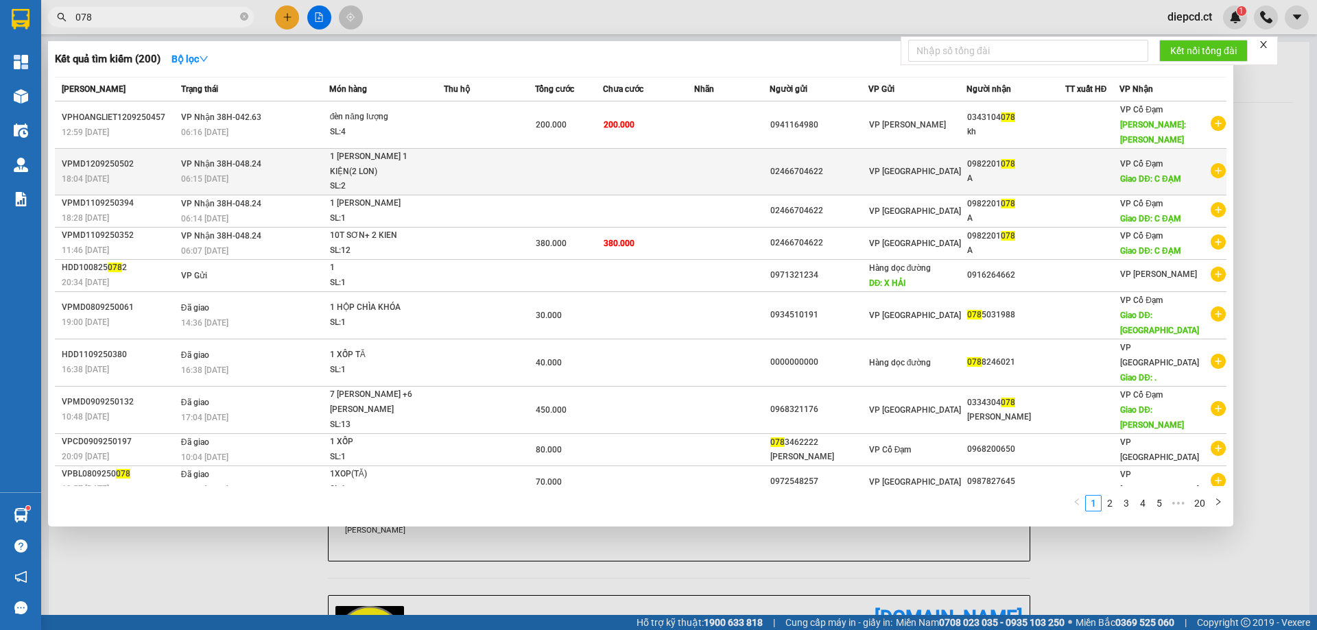
click at [184, 159] on span "VP Nhận 38H-048.24" at bounding box center [221, 164] width 80 height 10
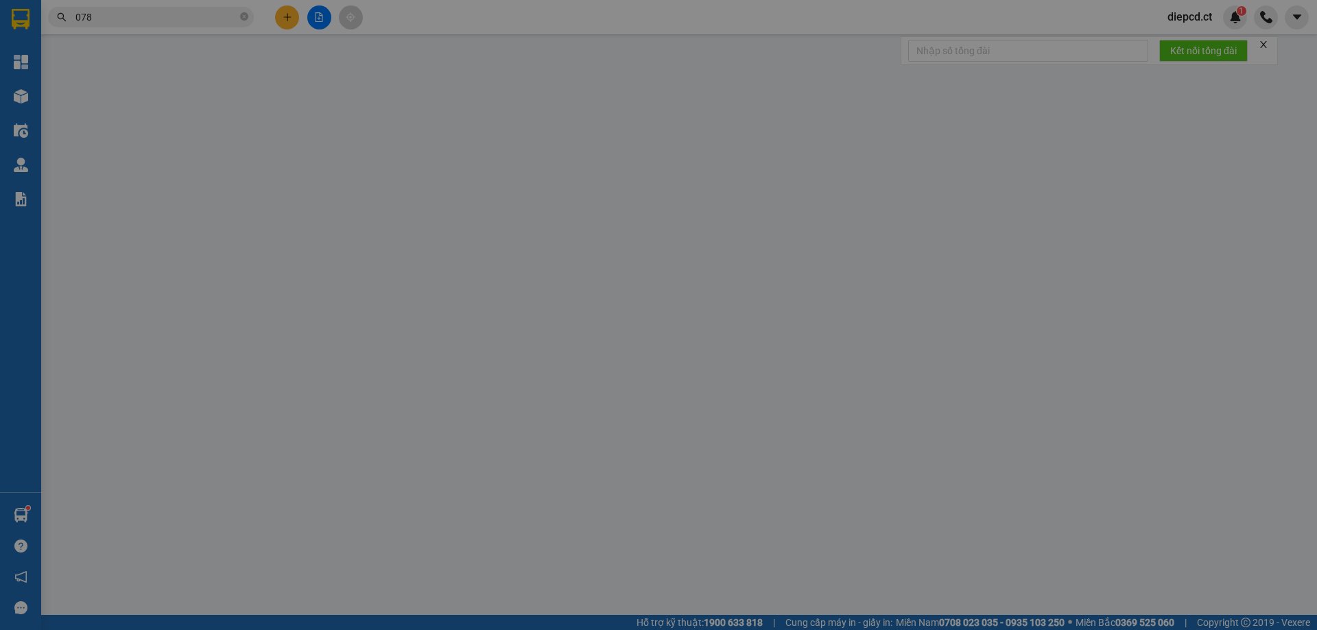
type input "02466704622"
type input "0982201078"
type input "A"
type input "C ĐẠM"
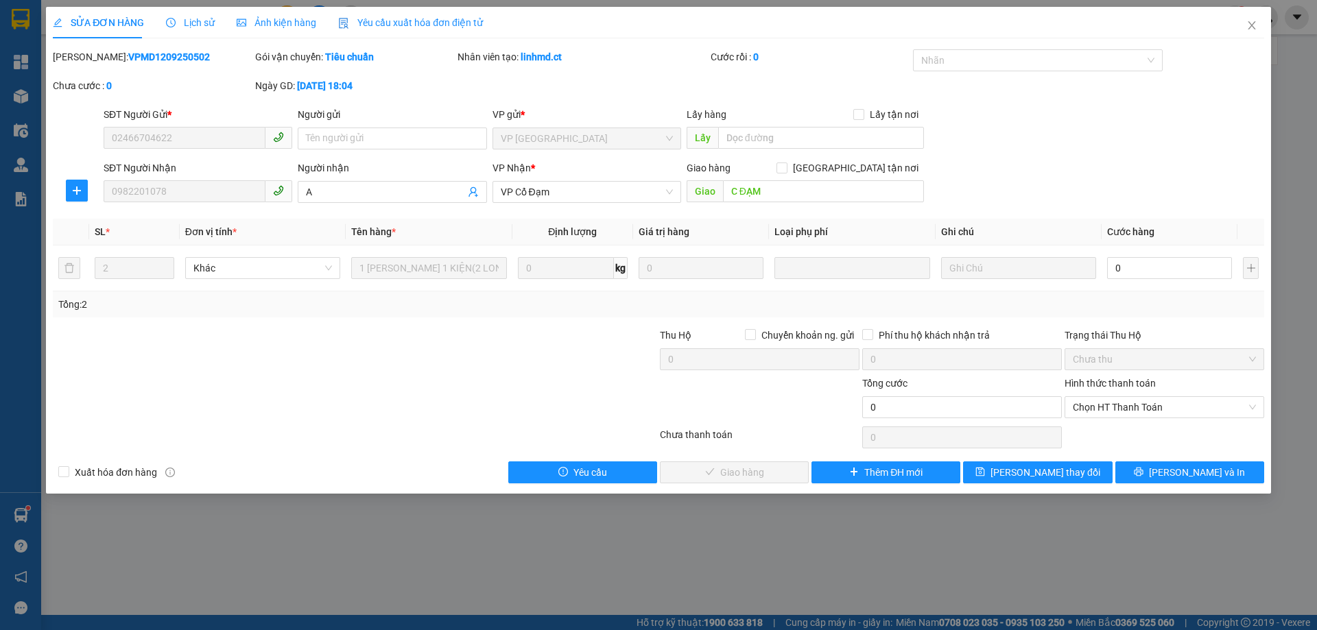
click at [193, 21] on span "Lịch sử" at bounding box center [190, 22] width 49 height 11
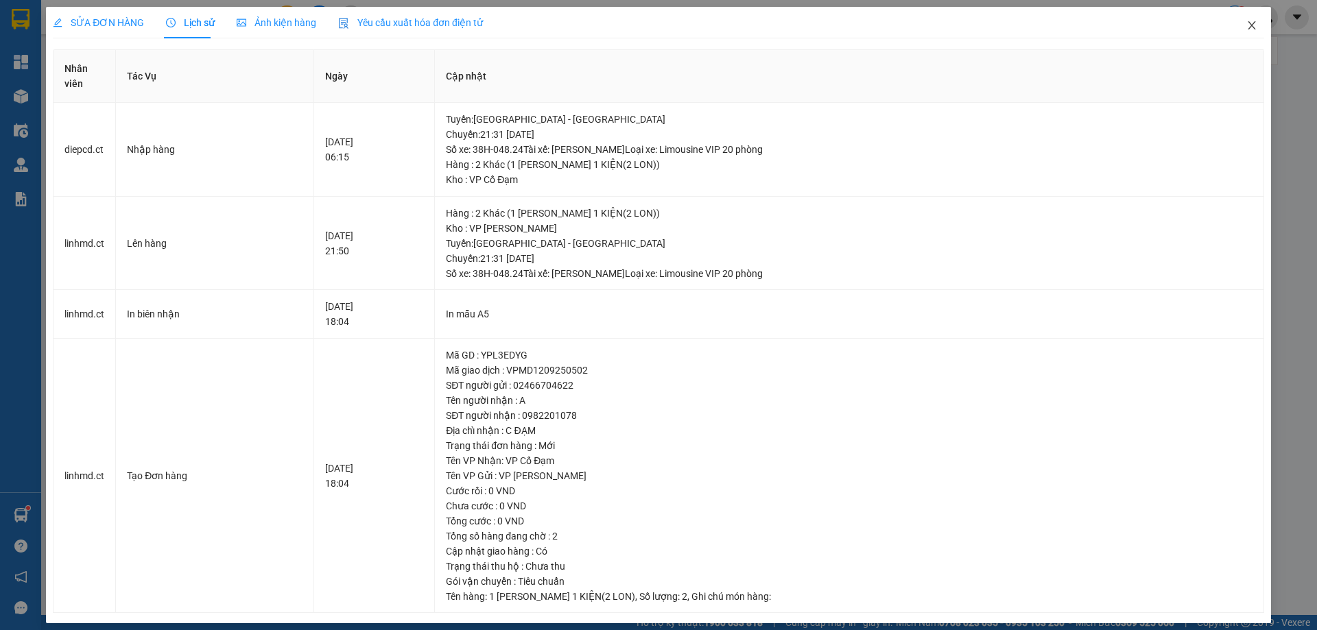
click at [1246, 27] on icon "close" at bounding box center [1251, 25] width 11 height 11
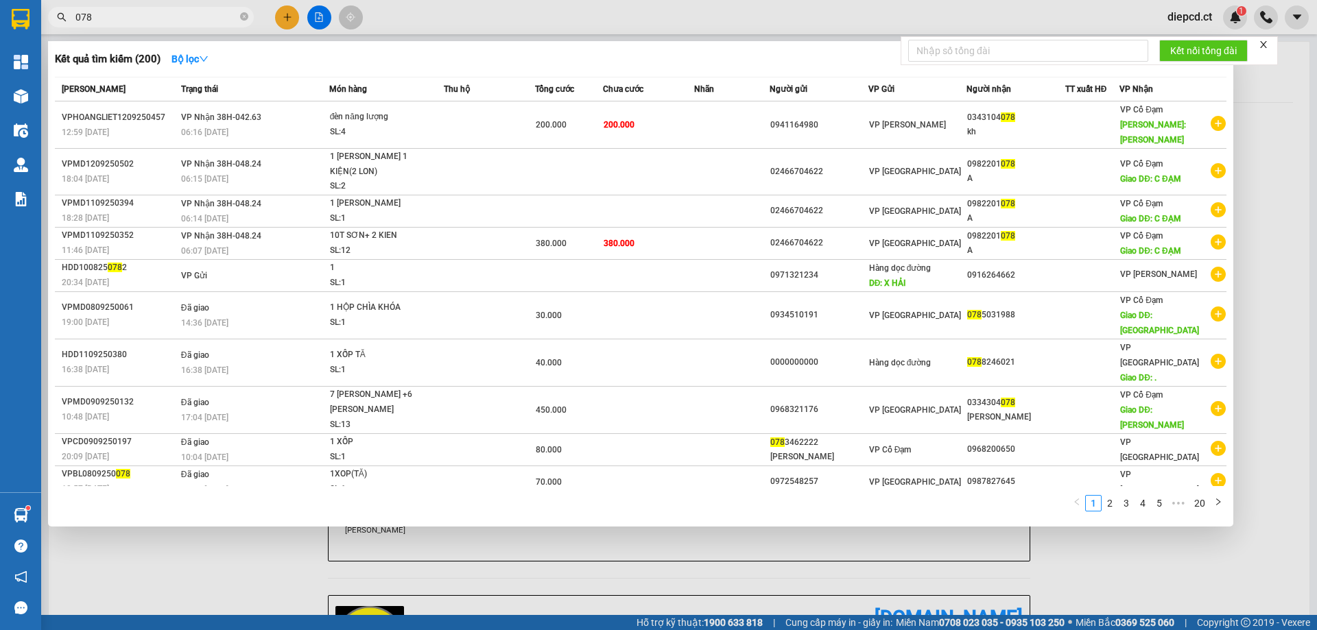
click at [140, 20] on input "078" at bounding box center [156, 17] width 162 height 15
click at [269, 549] on div at bounding box center [658, 315] width 1317 height 630
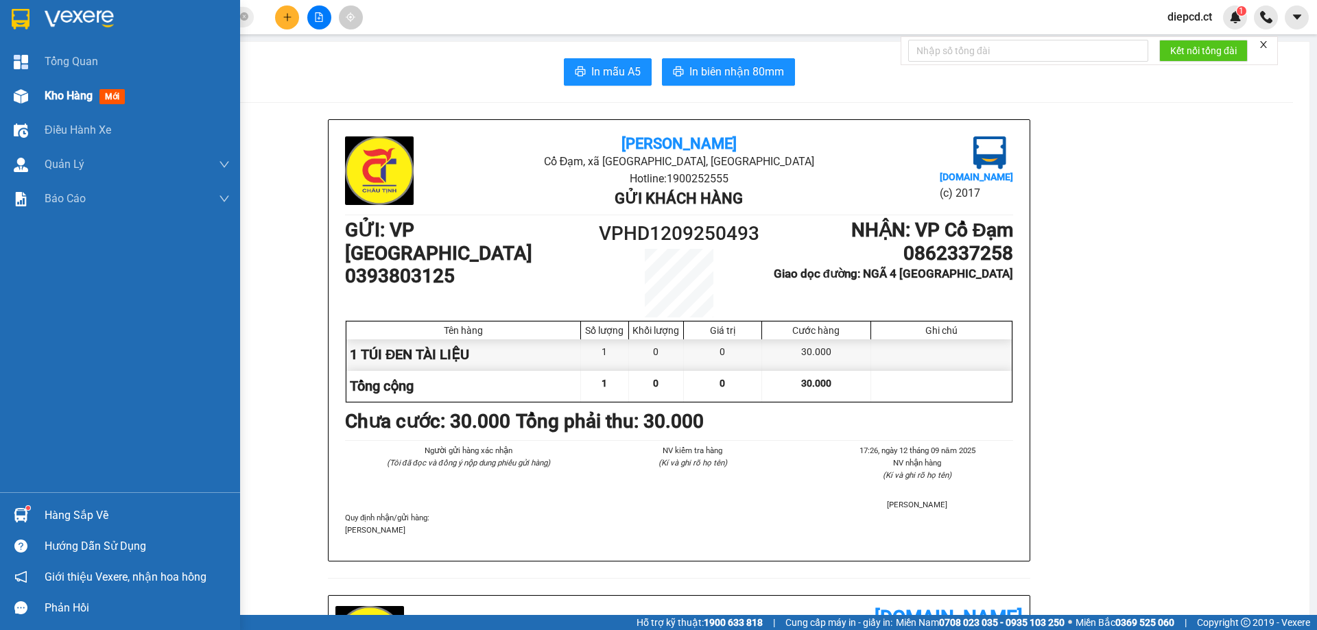
click at [33, 86] on div "Kho hàng mới" at bounding box center [120, 96] width 240 height 34
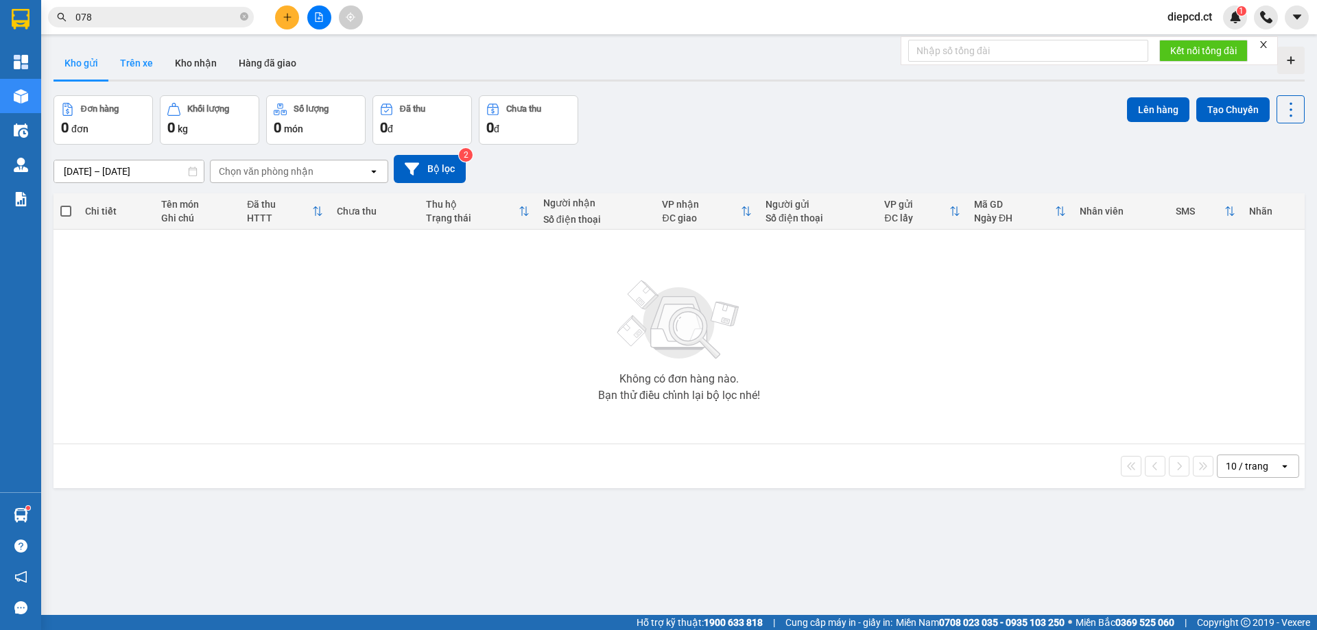
click at [149, 61] on button "Trên xe" at bounding box center [136, 63] width 55 height 33
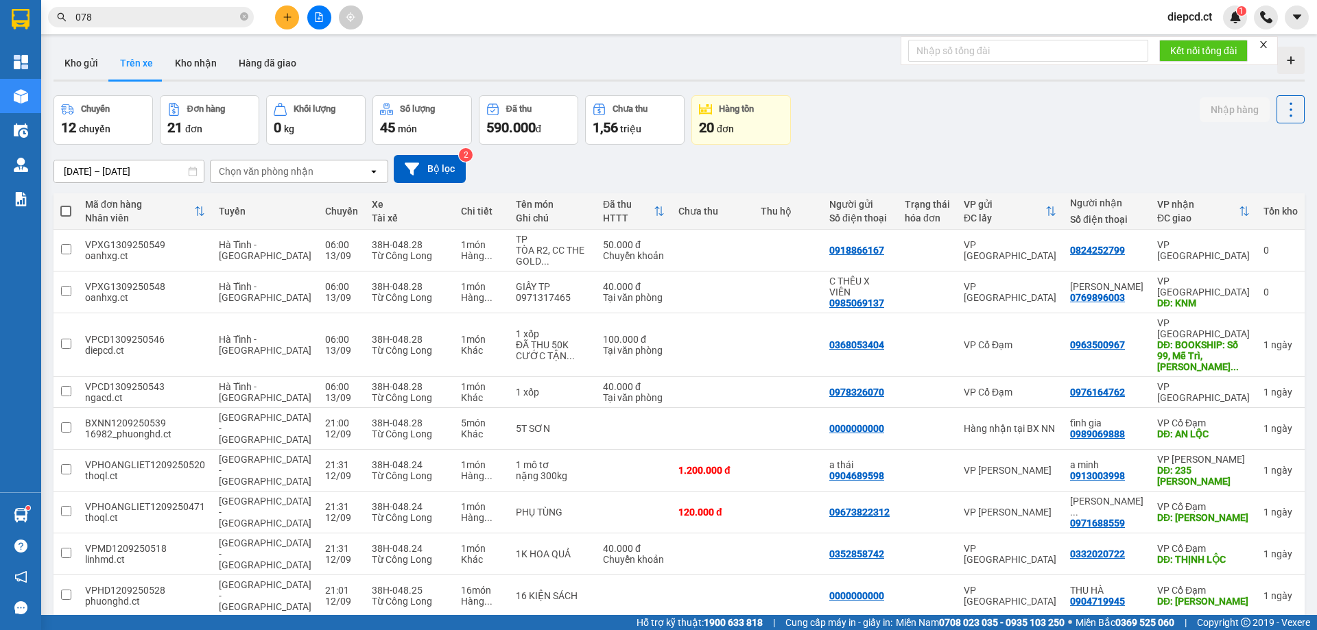
click at [136, 5] on div "Kết quả tìm kiếm ( 200 ) Bộ lọc Mã ĐH Trạng thái Món hàng Thu hộ Tổng cước Chưa…" at bounding box center [133, 17] width 267 height 24
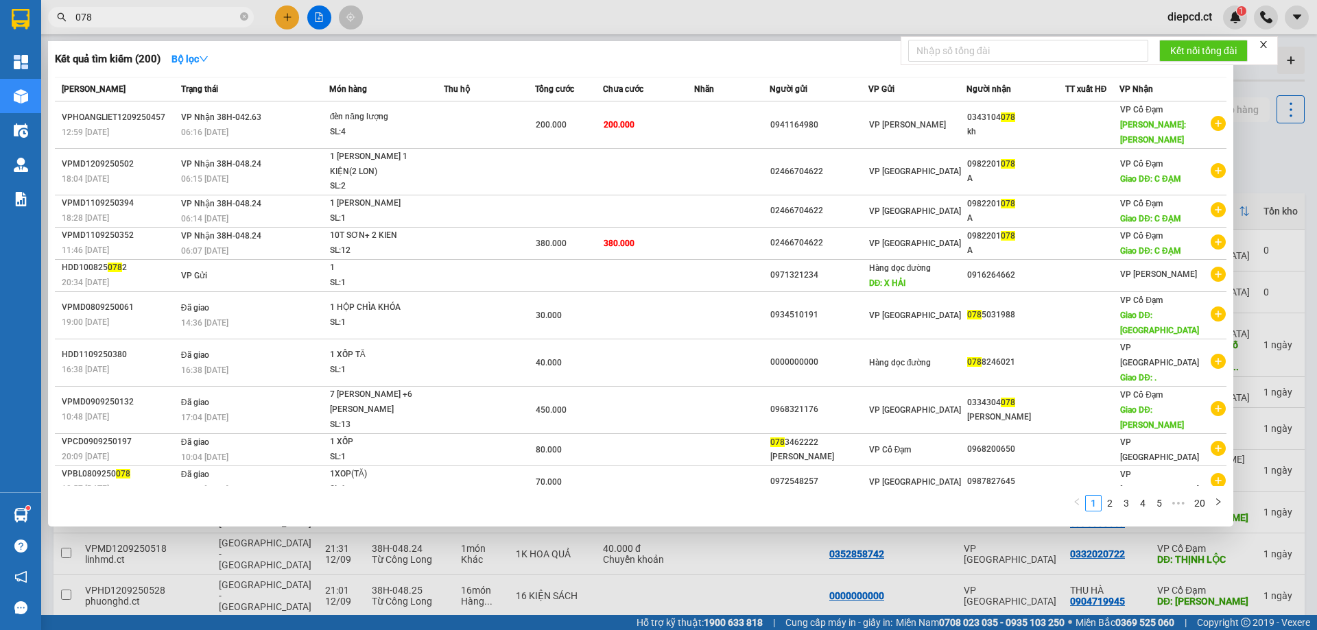
click at [130, 14] on input "078" at bounding box center [156, 17] width 162 height 15
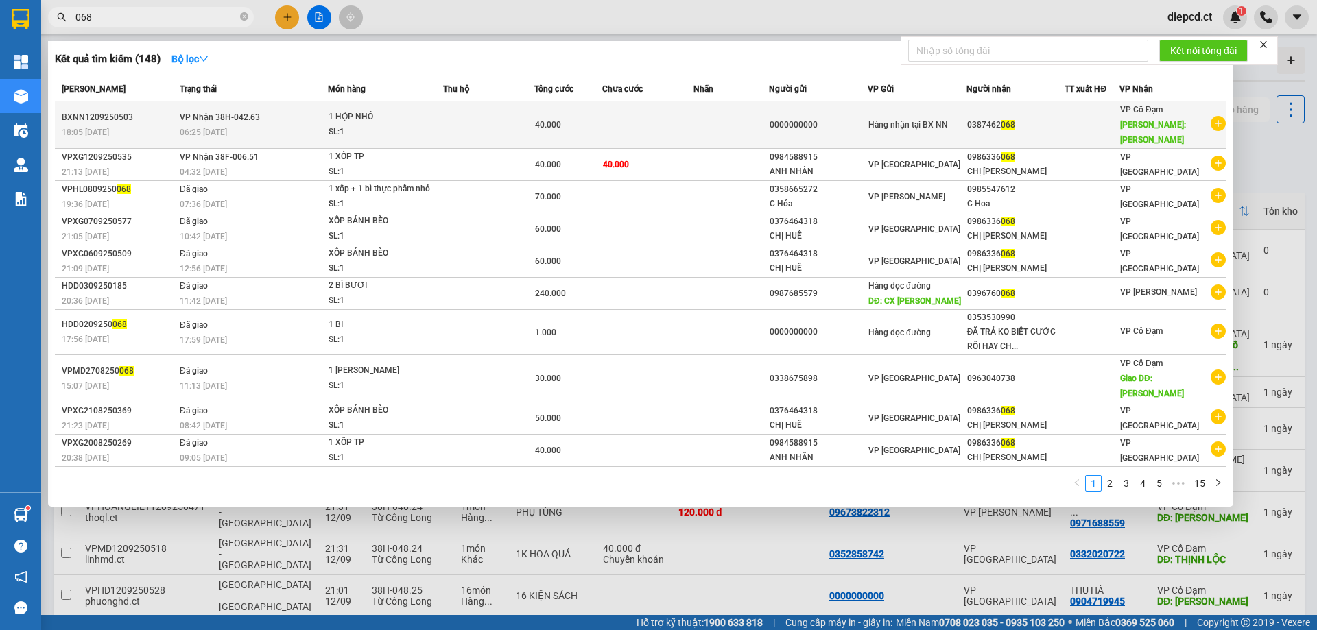
type input "068"
click at [259, 110] on td "VP Nhận 38H-042.63 06:25 - 13/09" at bounding box center [252, 125] width 152 height 47
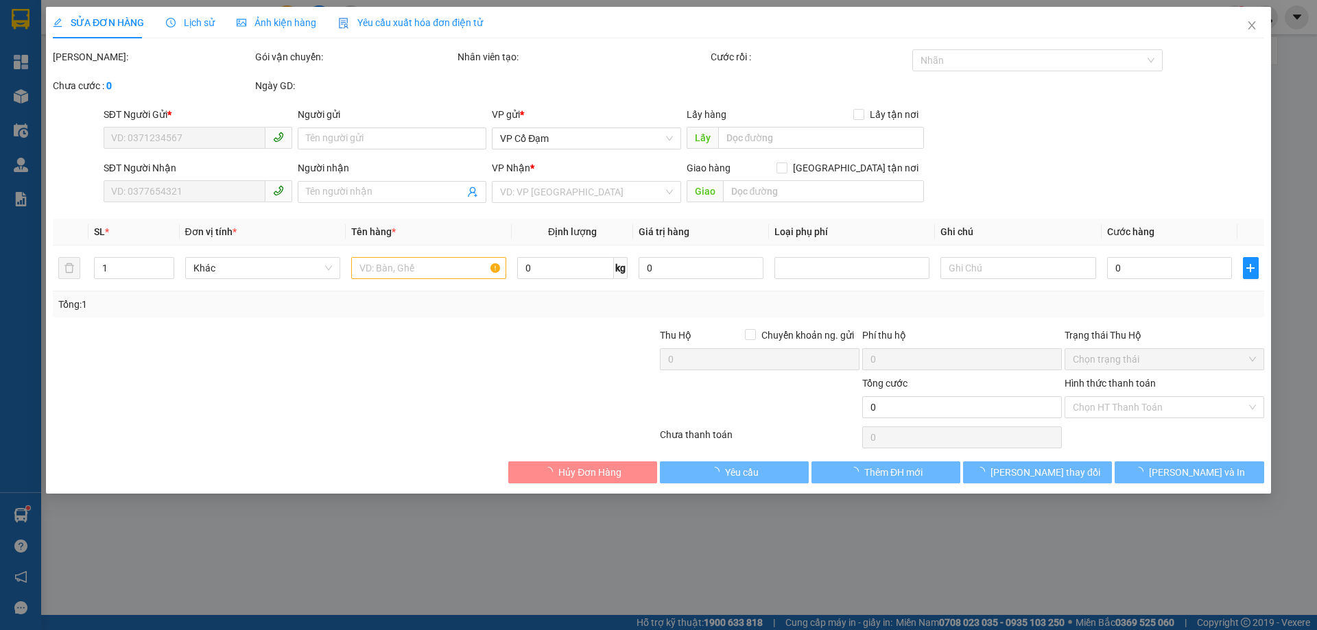
type input "0000000000"
type input "0387462068"
type input "XUÂN LIÊN"
type input "40.000"
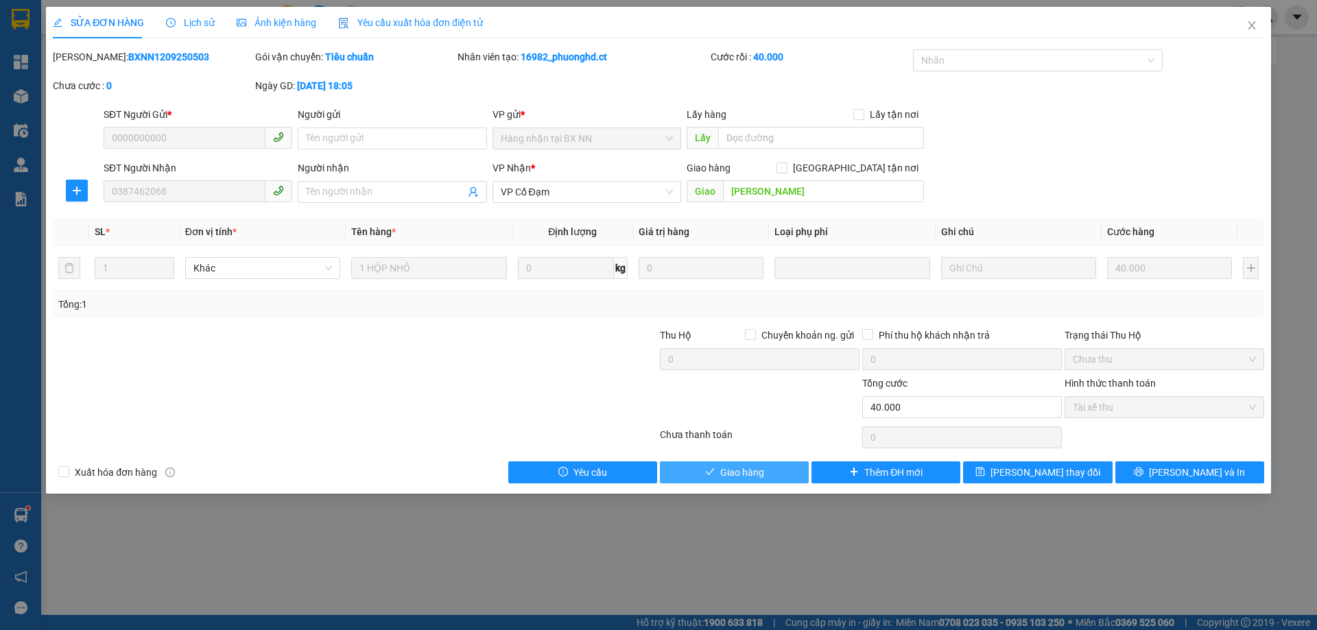
click at [722, 469] on span "Giao hàng" at bounding box center [742, 472] width 44 height 15
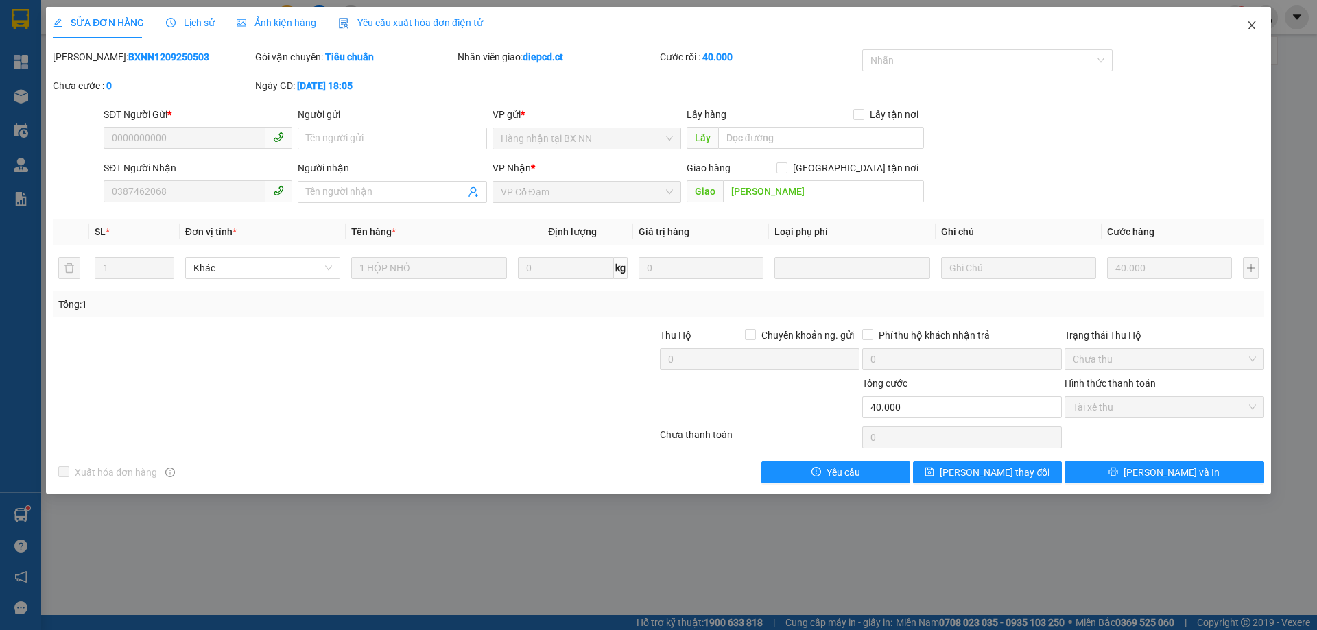
click at [1253, 22] on icon "close" at bounding box center [1251, 25] width 11 height 11
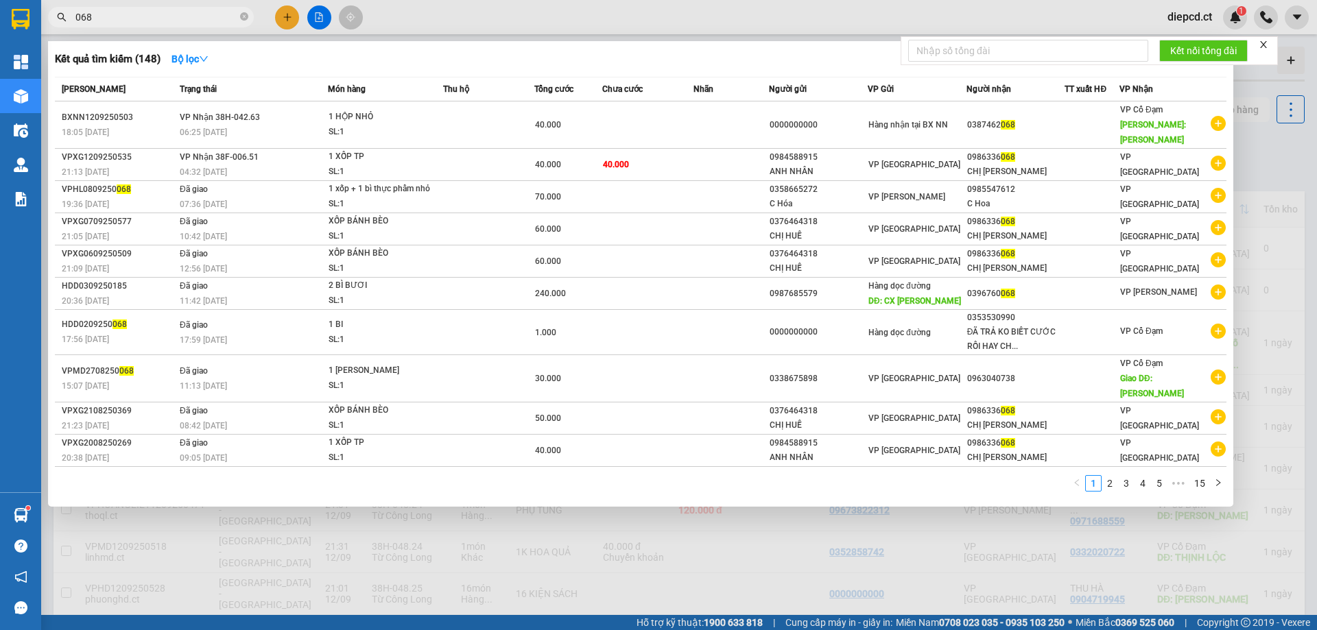
click at [103, 14] on input "068" at bounding box center [156, 17] width 162 height 15
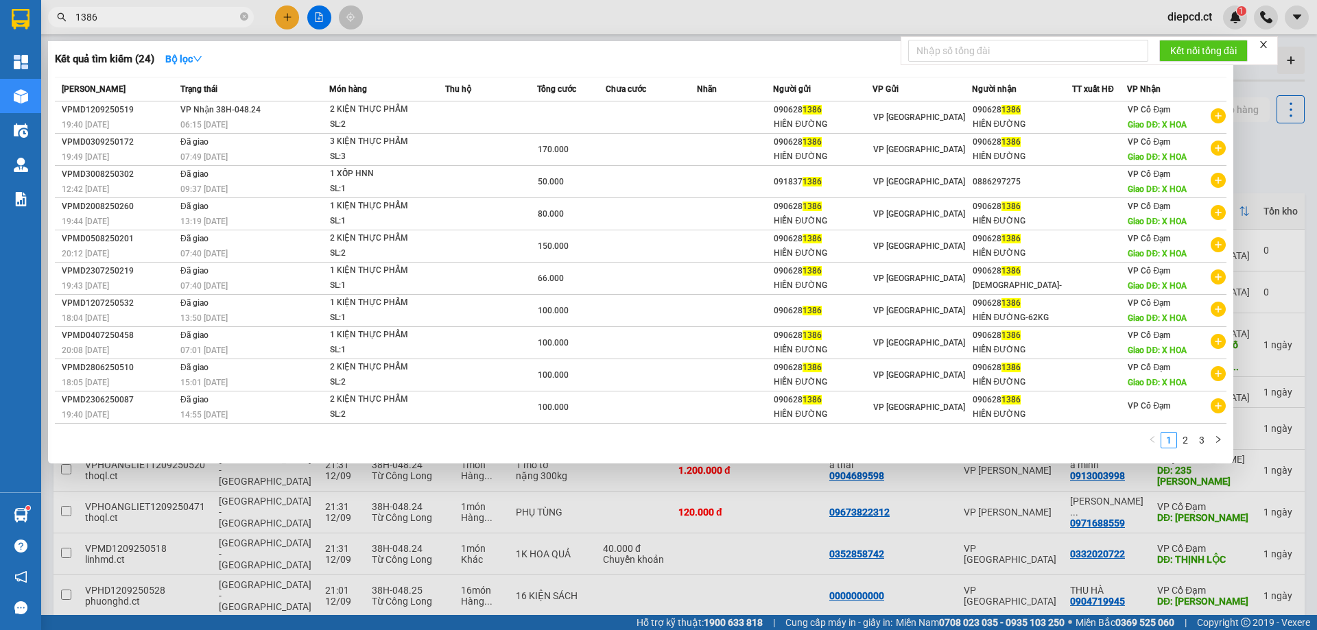
type input "1386"
